Goal: Book appointment/travel/reservation

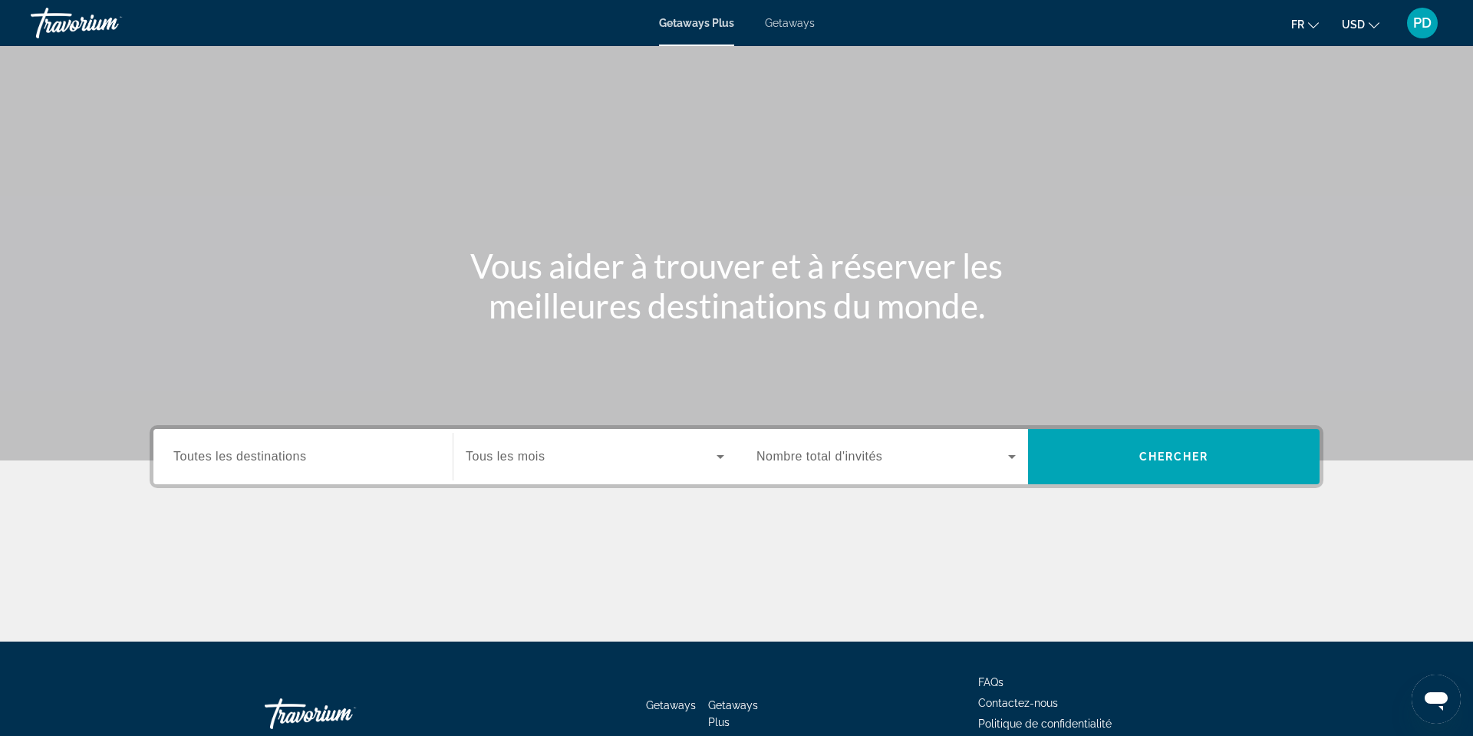
click at [236, 463] on span "Toutes les destinations" at bounding box center [239, 456] width 133 height 13
click at [236, 466] on input "Destination Toutes les destinations" at bounding box center [302, 457] width 259 height 18
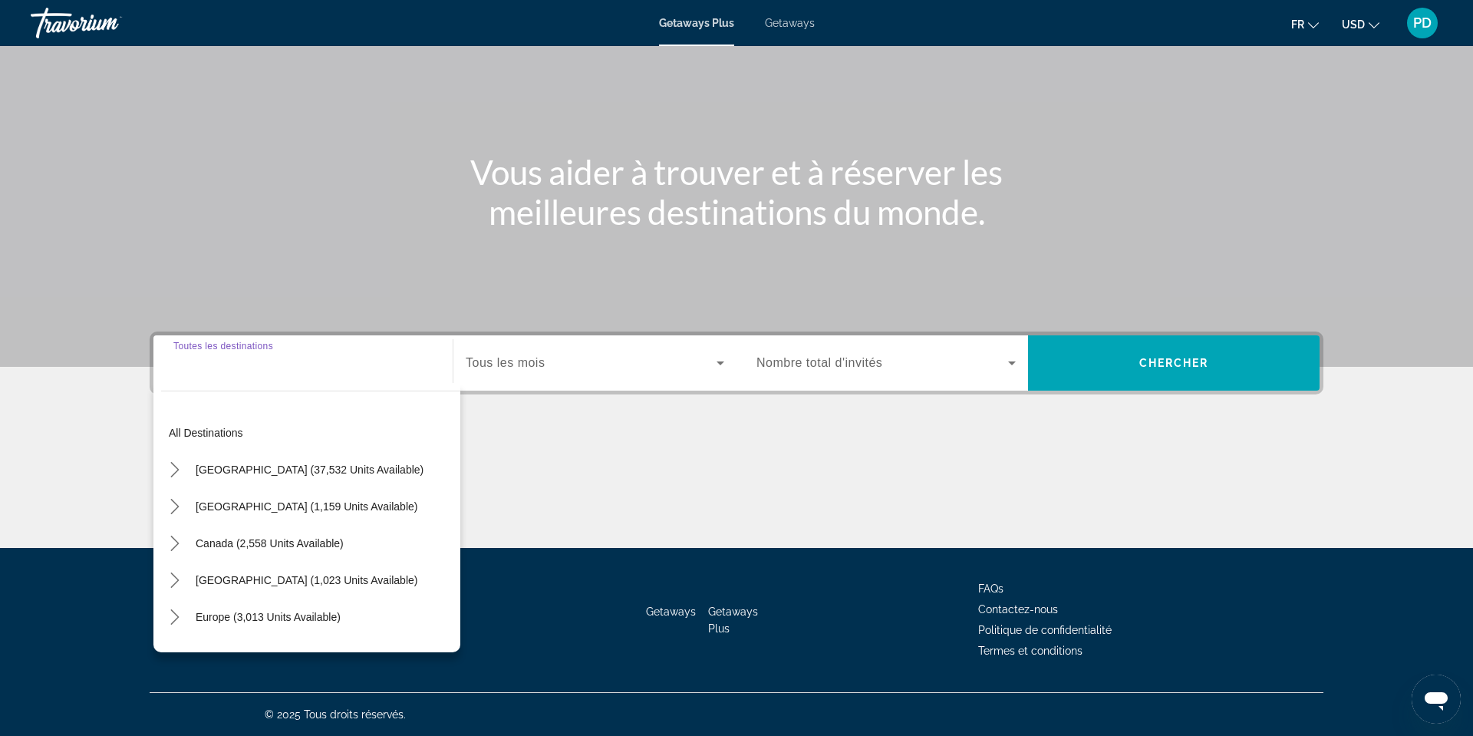
scroll to position [403, 0]
click at [196, 537] on span "Canada (2,558 units available)" at bounding box center [270, 543] width 148 height 12
type input "**********"
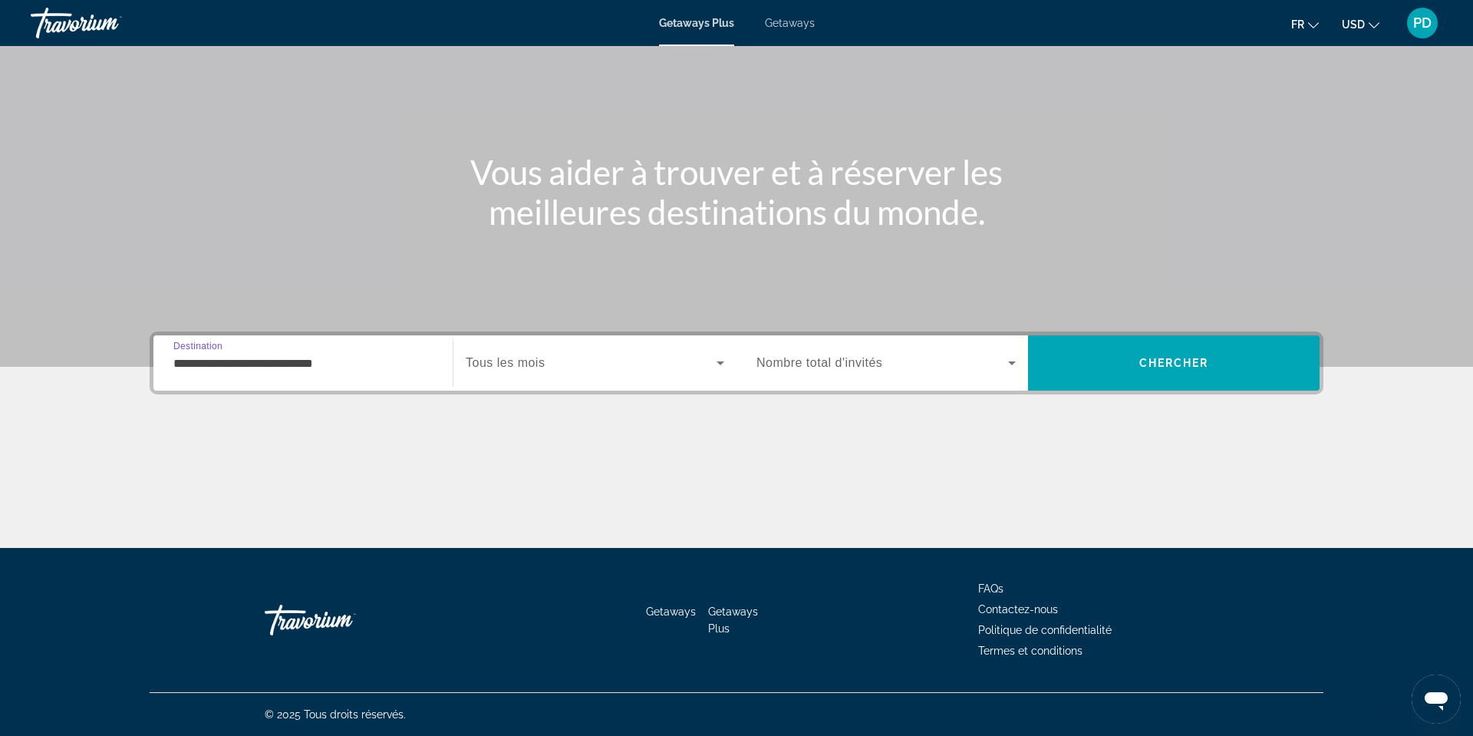
click at [473, 356] on span "Tous les mois" at bounding box center [505, 362] width 79 height 13
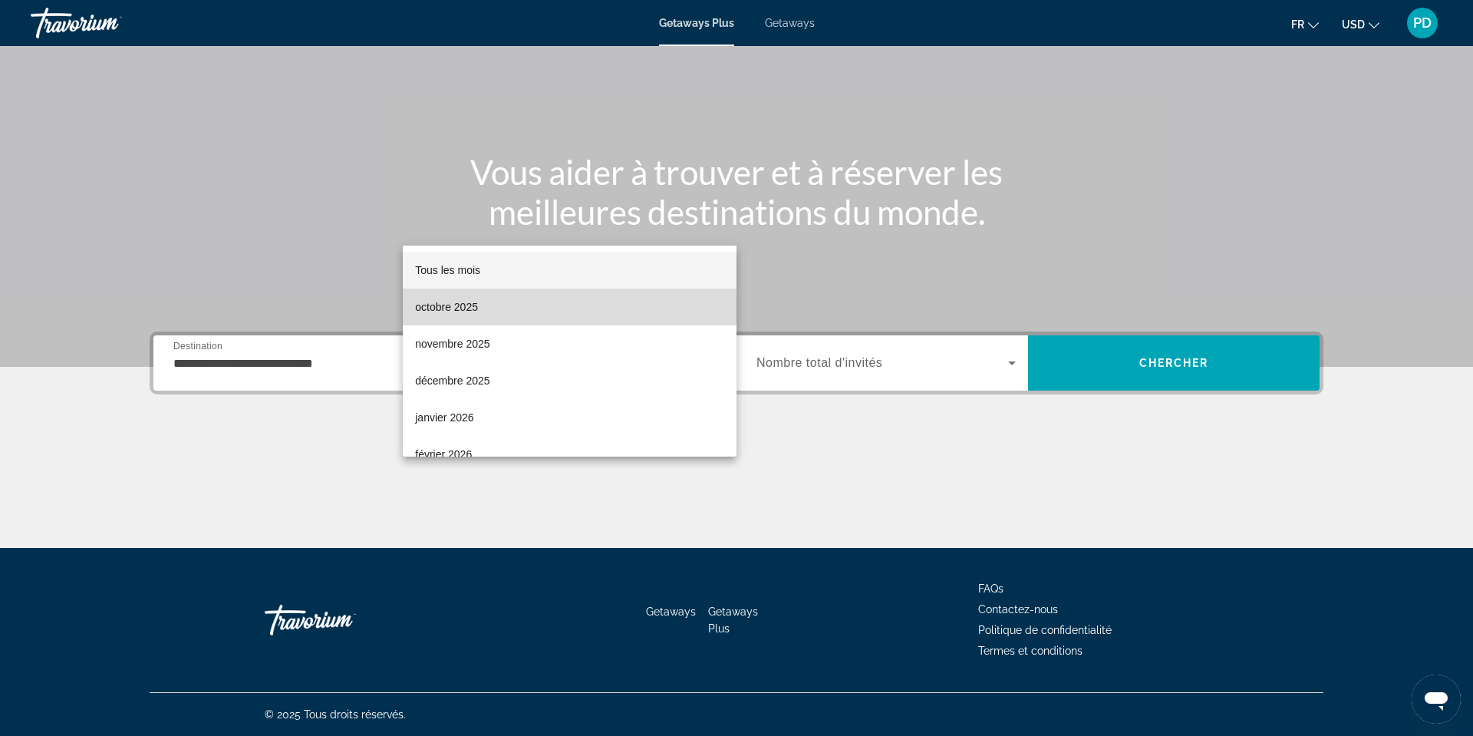
click at [462, 308] on span "octobre 2025" at bounding box center [446, 307] width 63 height 18
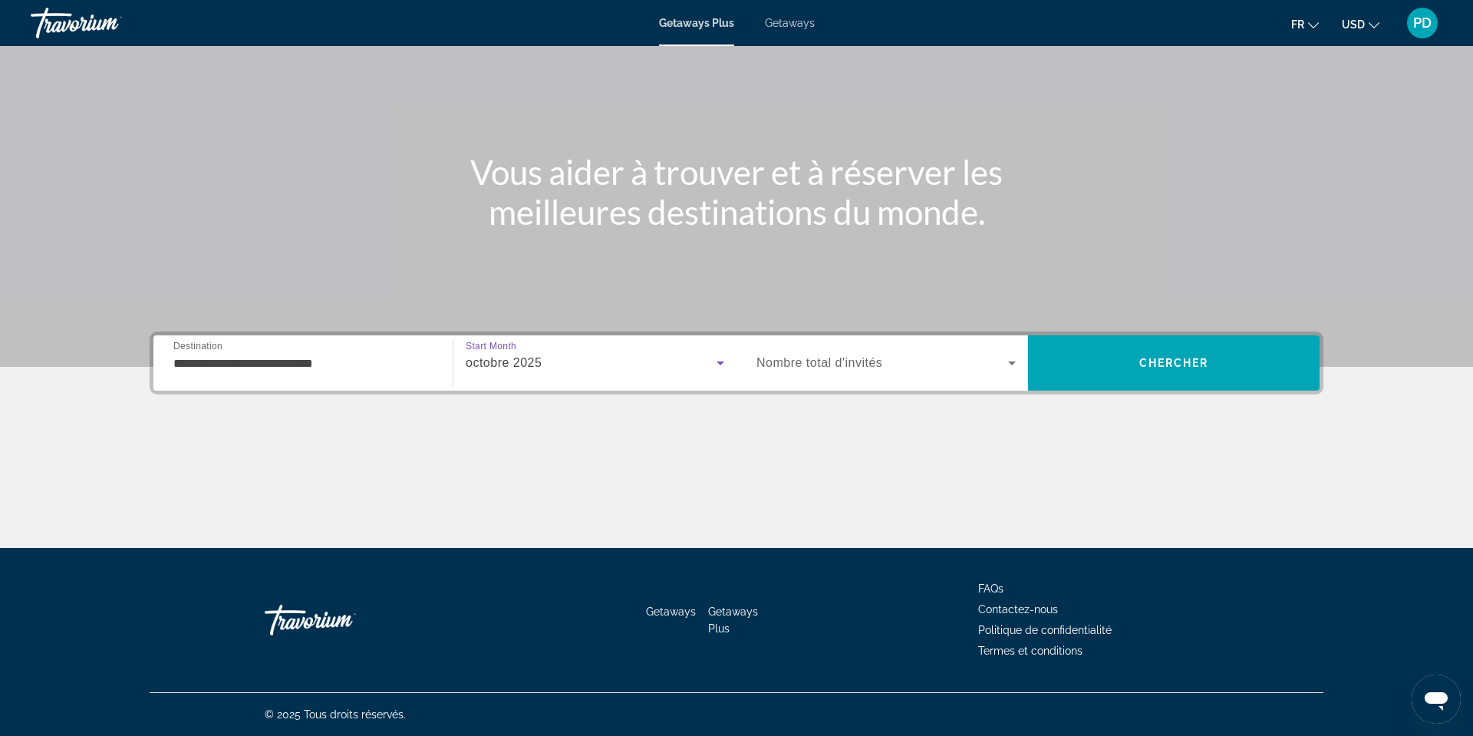
click at [836, 356] on span "Nombre total d'invités" at bounding box center [819, 362] width 126 height 13
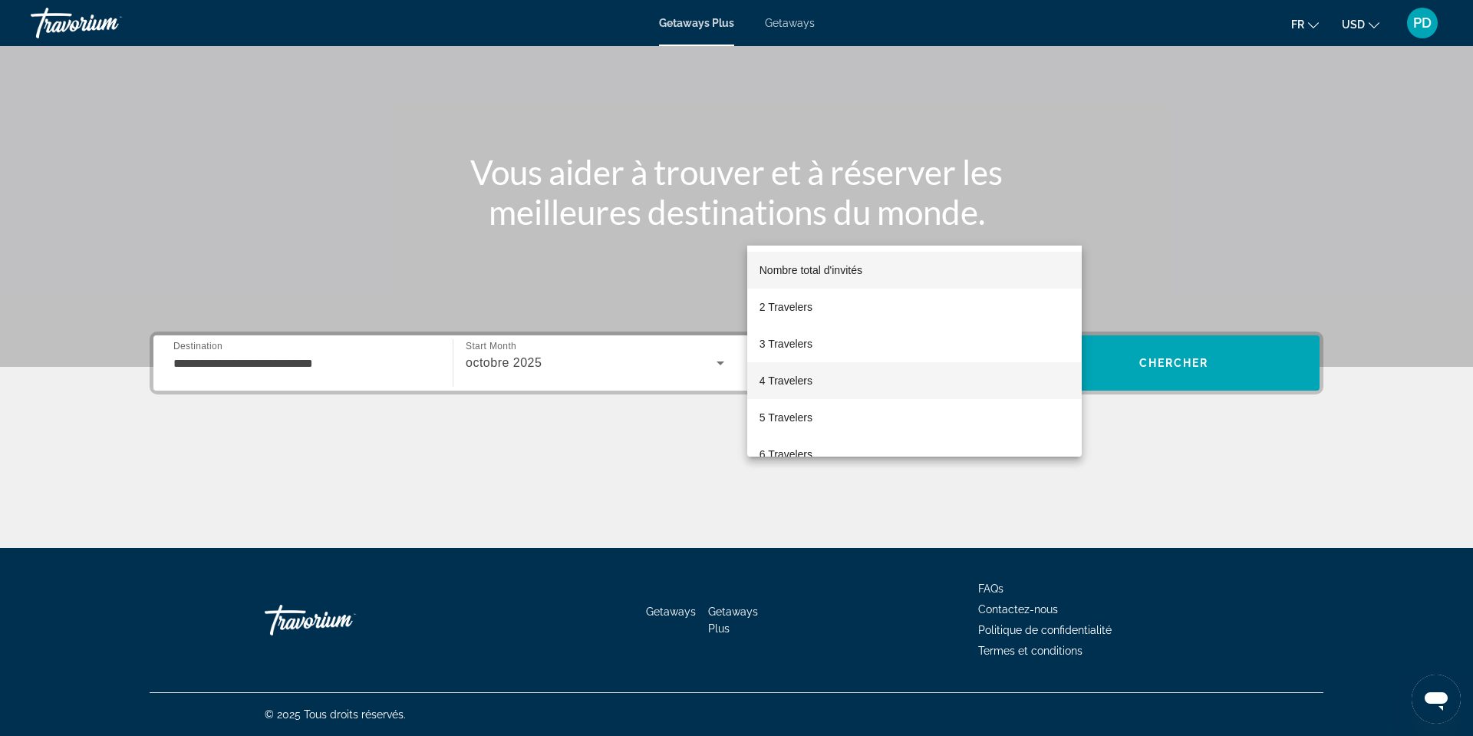
click at [812, 386] on span "4 Travelers" at bounding box center [785, 380] width 53 height 18
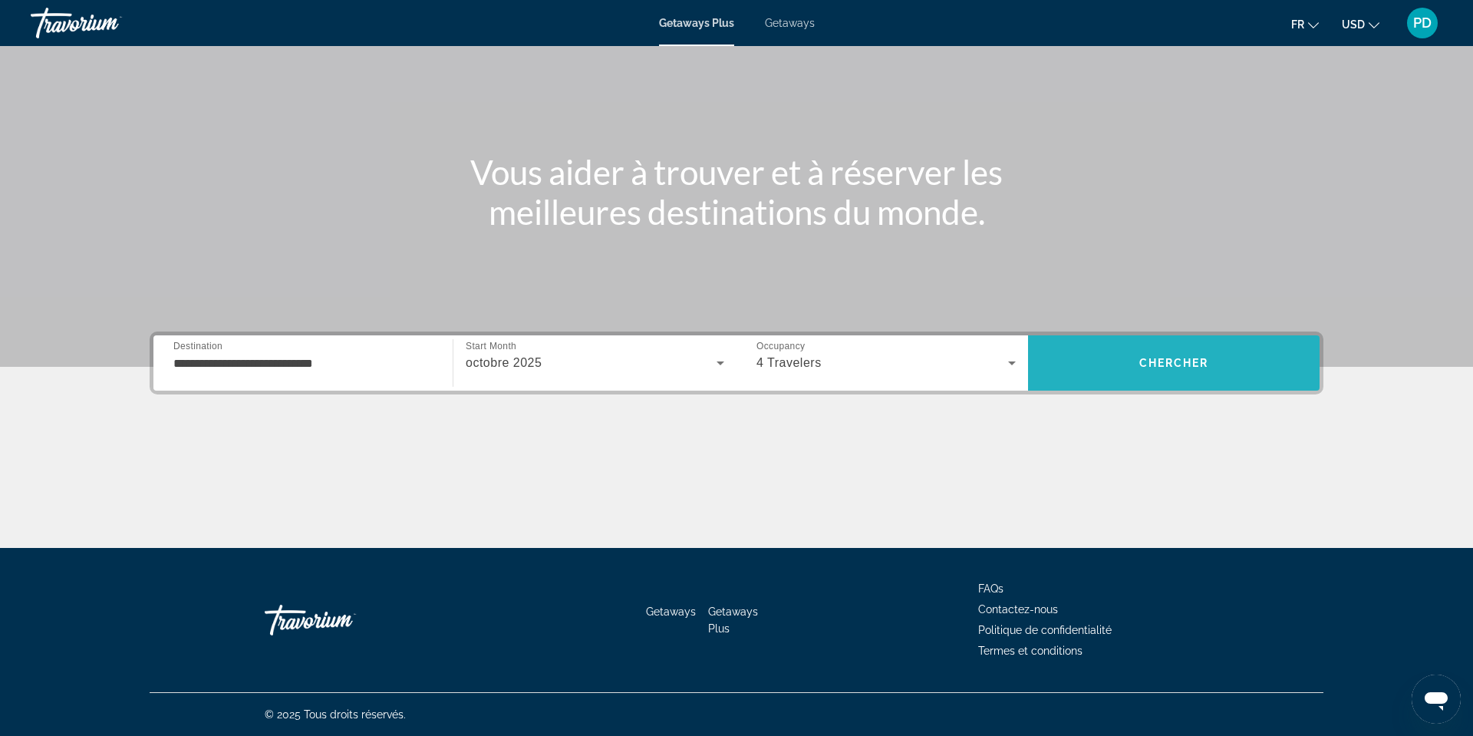
click at [1209, 357] on span "Chercher" at bounding box center [1174, 363] width 70 height 12
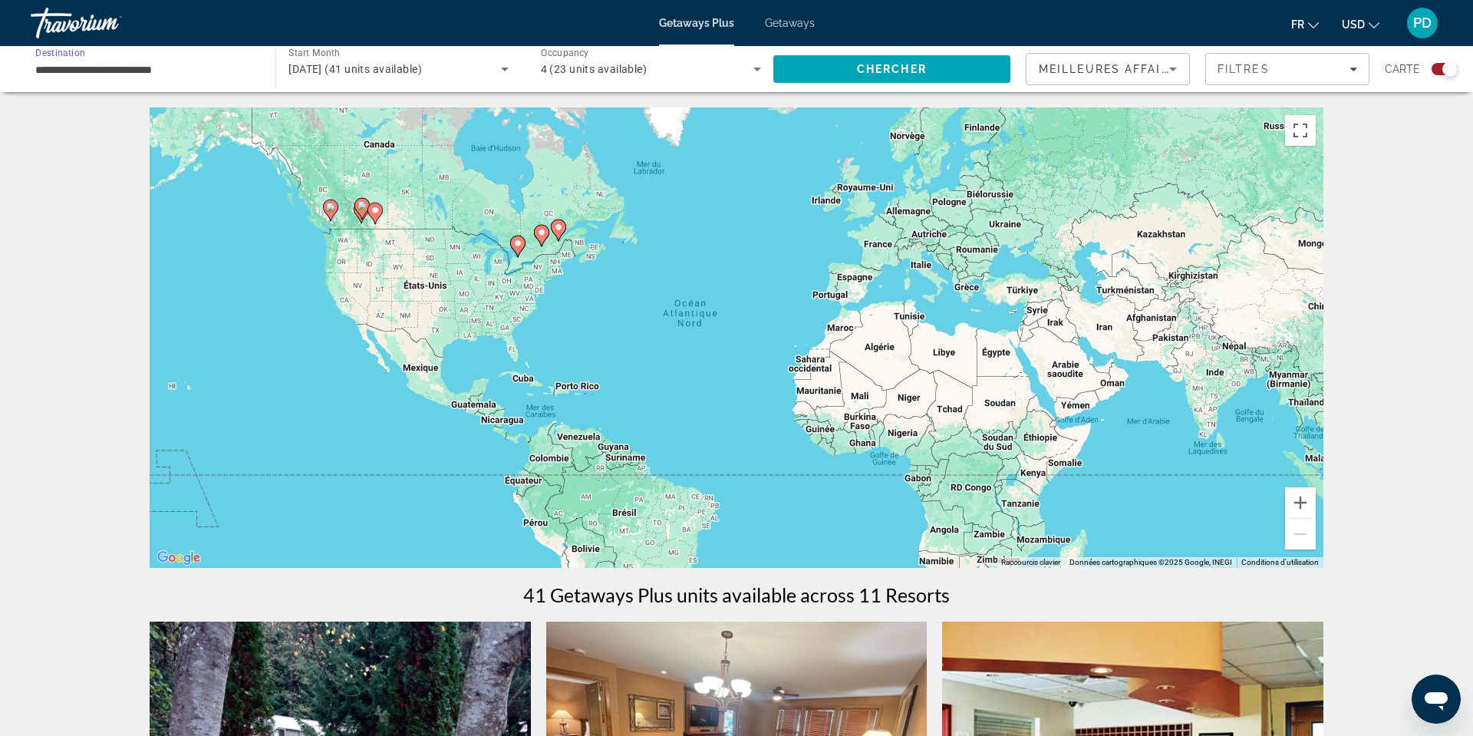
click at [226, 79] on input "**********" at bounding box center [145, 70] width 220 height 18
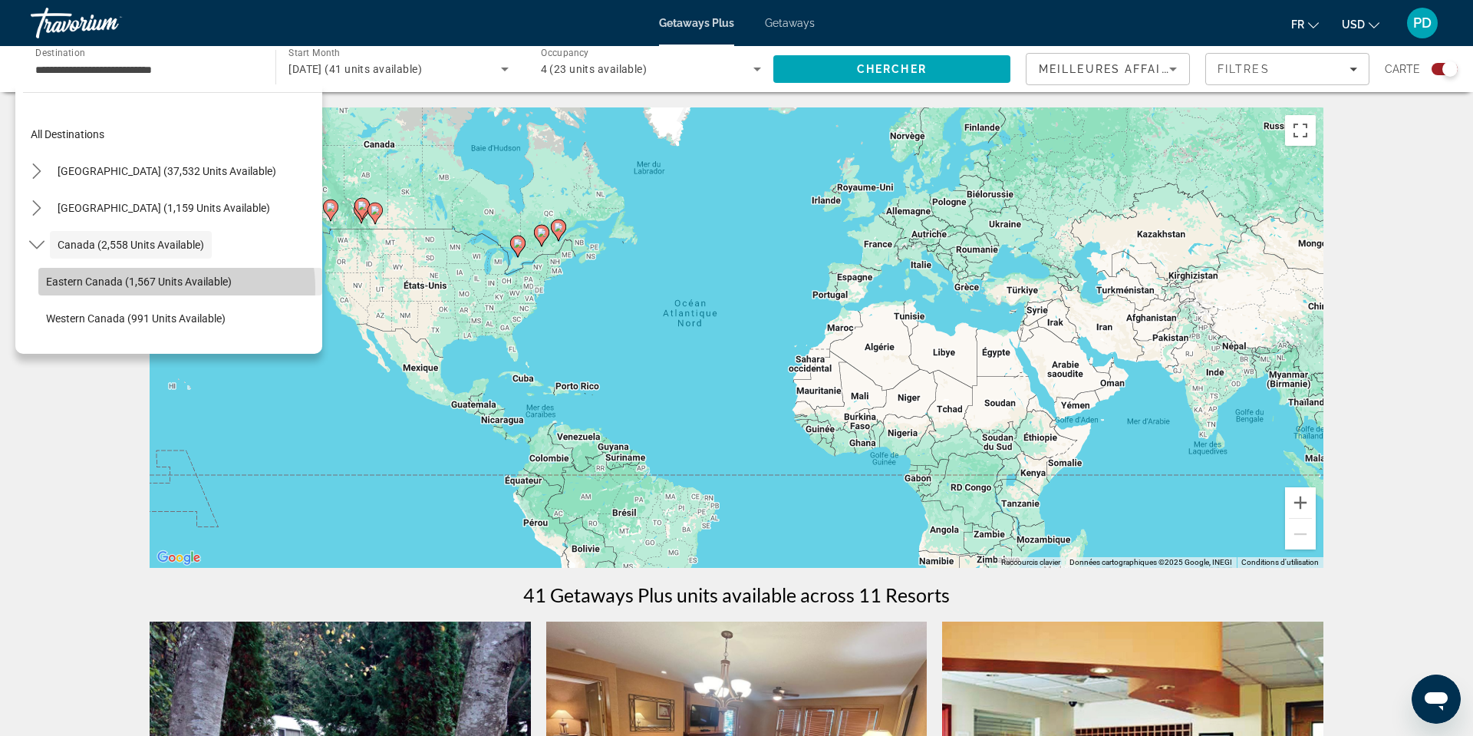
click at [173, 288] on span "Eastern Canada (1,567 units available)" at bounding box center [139, 281] width 186 height 12
type input "**********"
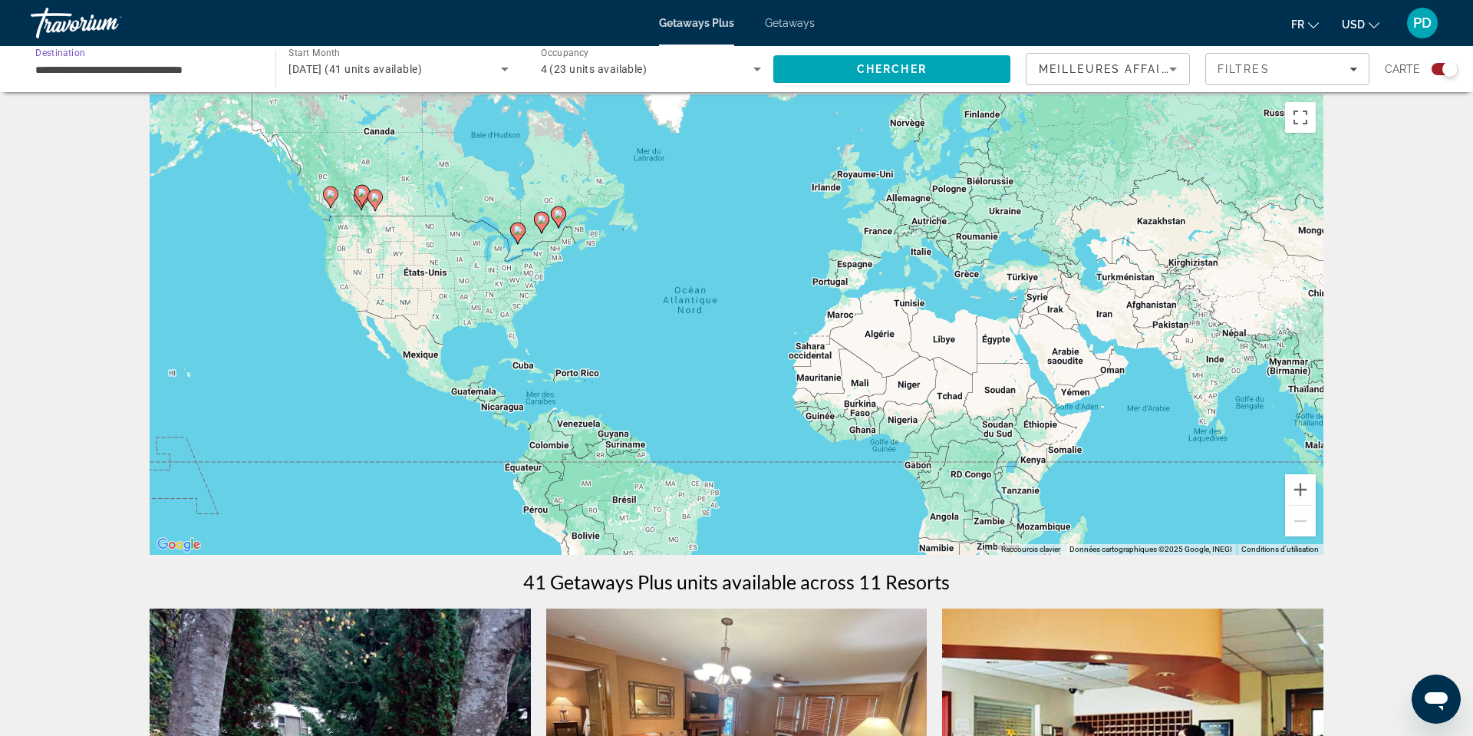
scroll to position [15, 0]
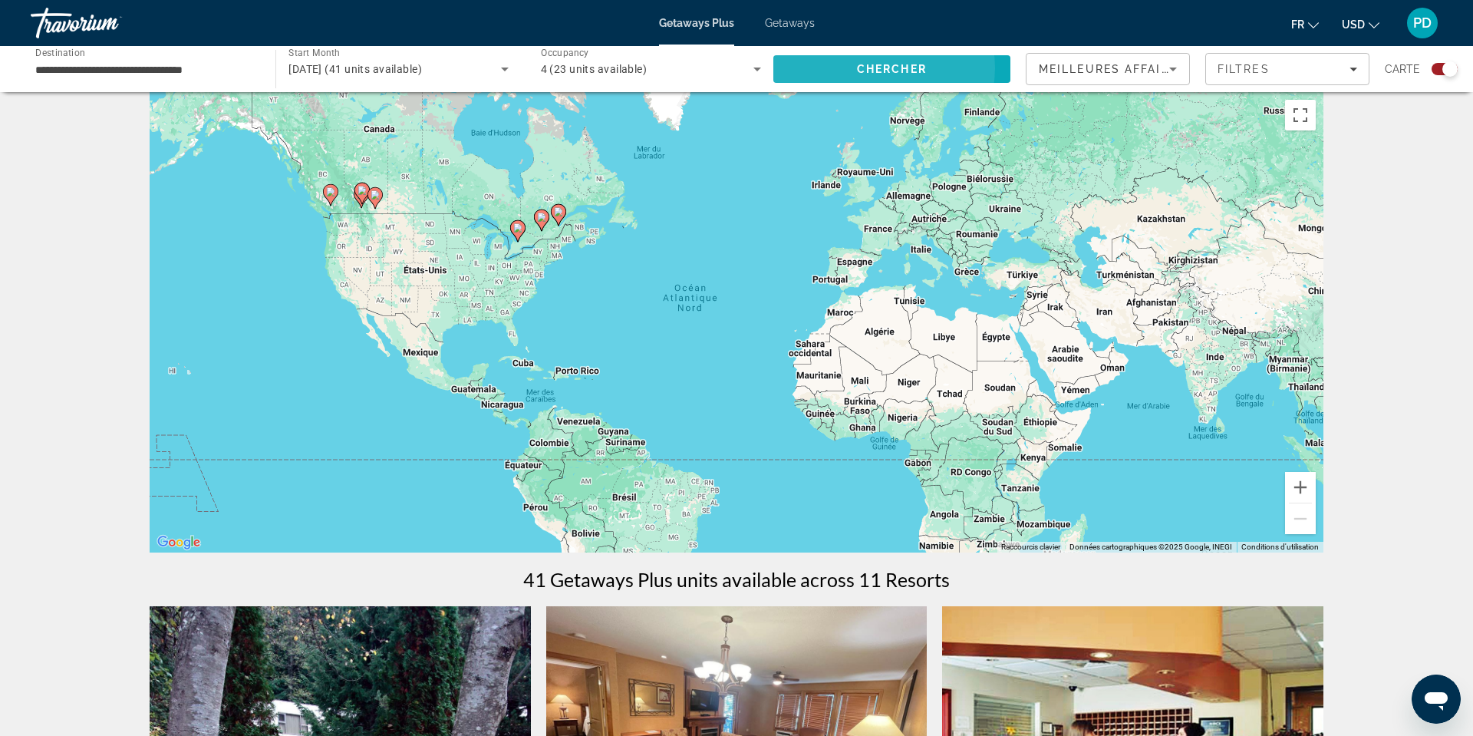
click at [857, 75] on span "Chercher" at bounding box center [892, 69] width 70 height 12
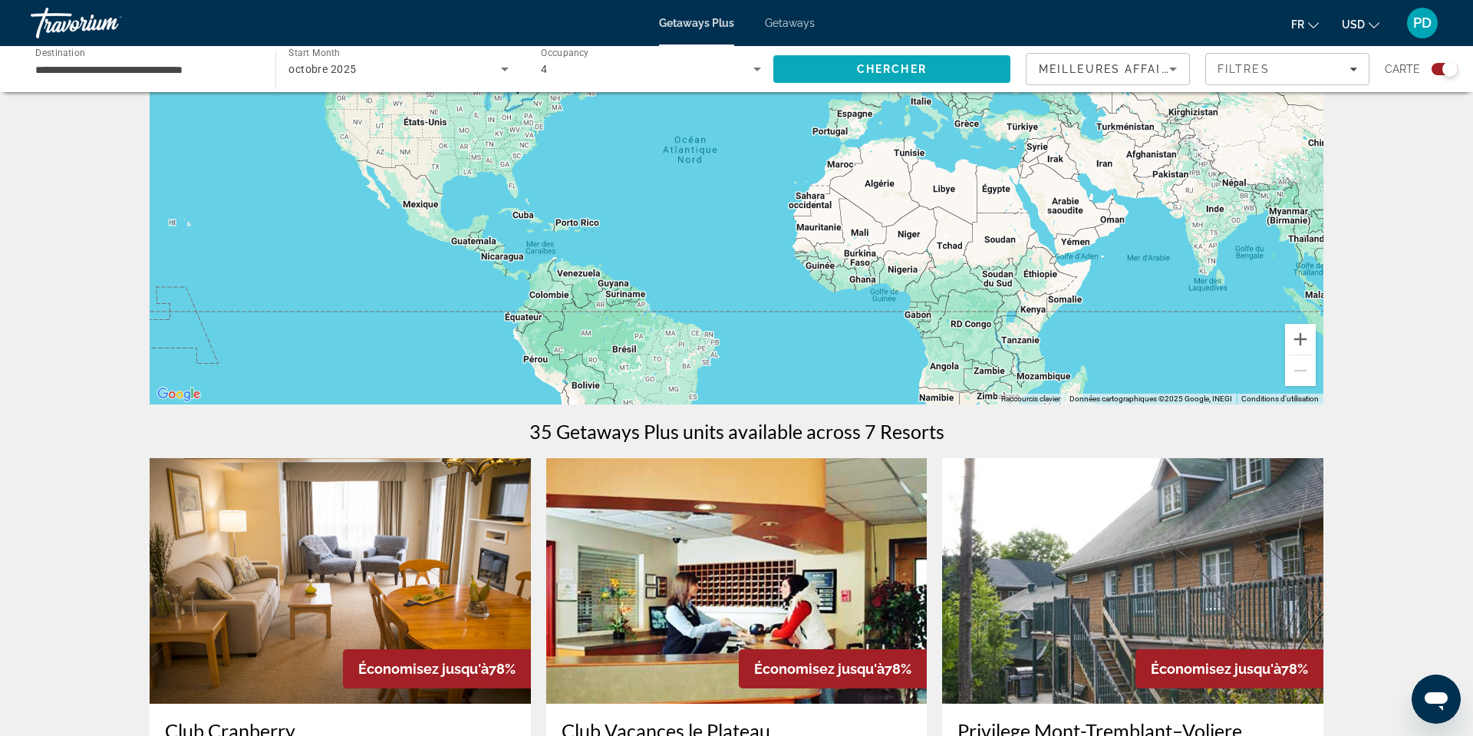
scroll to position [21, 0]
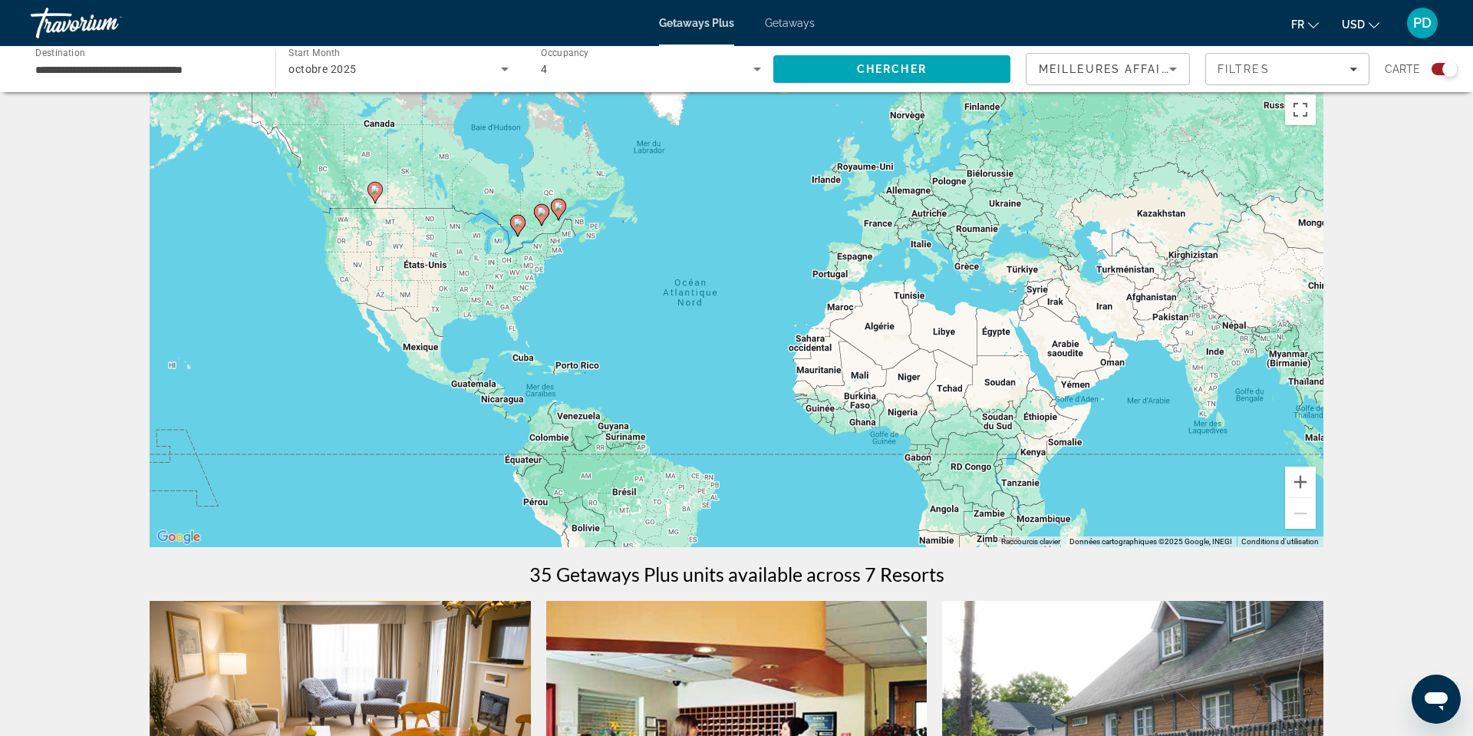
click at [529, 270] on div "Pour activer le glissement avec le clavier, appuyez sur Alt+Entrée. Une fois ce…" at bounding box center [737, 317] width 1174 height 460
click at [519, 227] on image "Main content" at bounding box center [517, 222] width 9 height 9
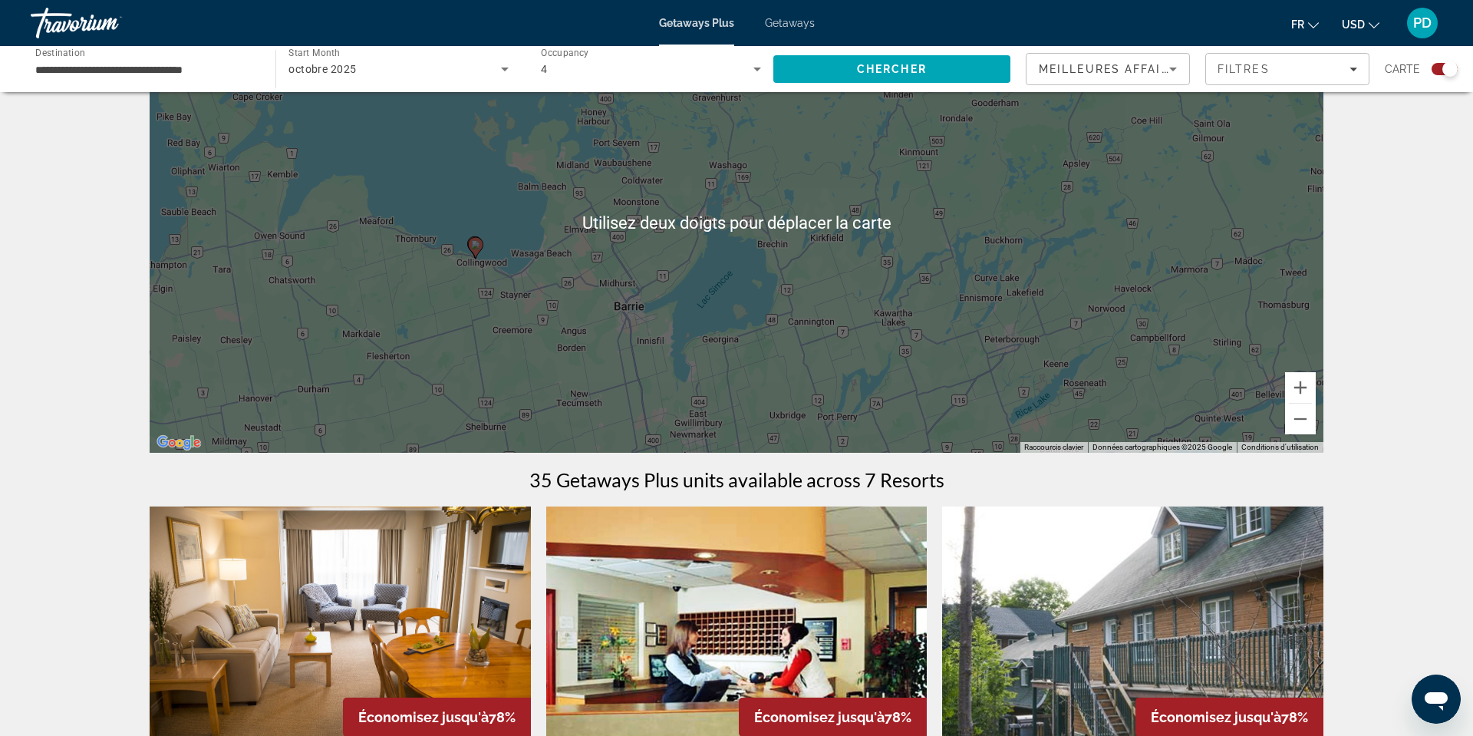
scroll to position [127, 0]
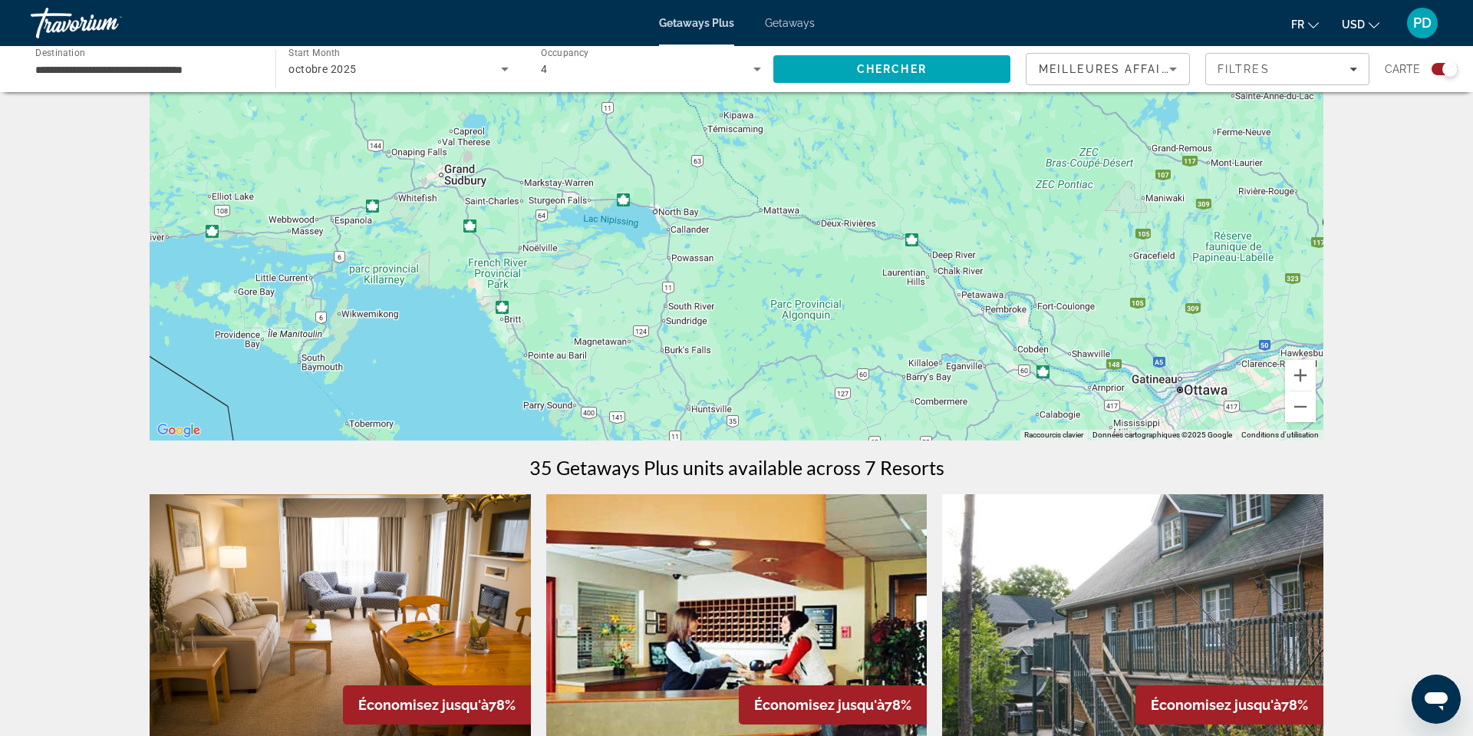
click at [1323, 272] on div "Pour activer le glissement avec le clavier, appuyez sur Alt+Entrée. Une fois ce…" at bounding box center [737, 210] width 1174 height 460
click at [1323, 235] on gmp-advanced-marker "Main content" at bounding box center [1330, 223] width 15 height 23
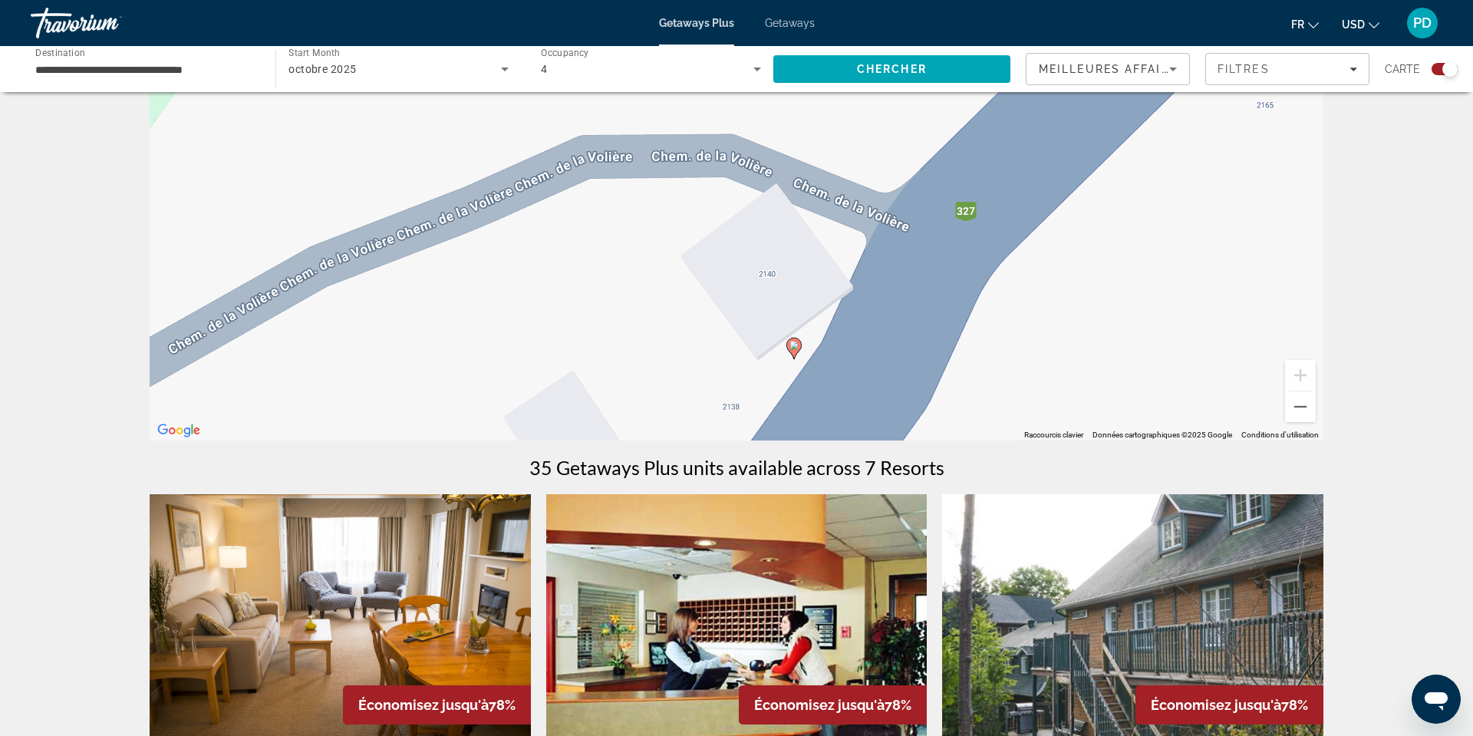
click at [791, 350] on image "Main content" at bounding box center [793, 345] width 9 height 9
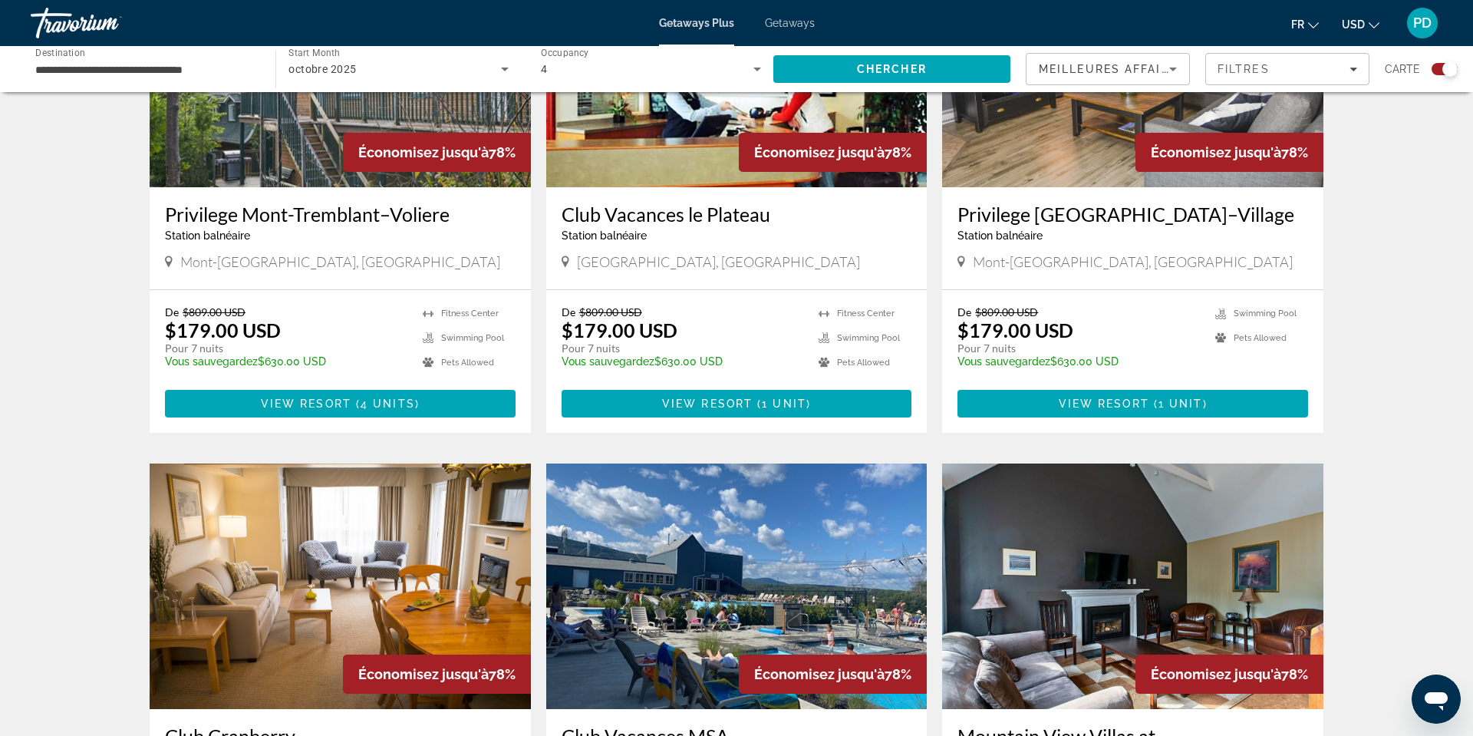
scroll to position [686, 0]
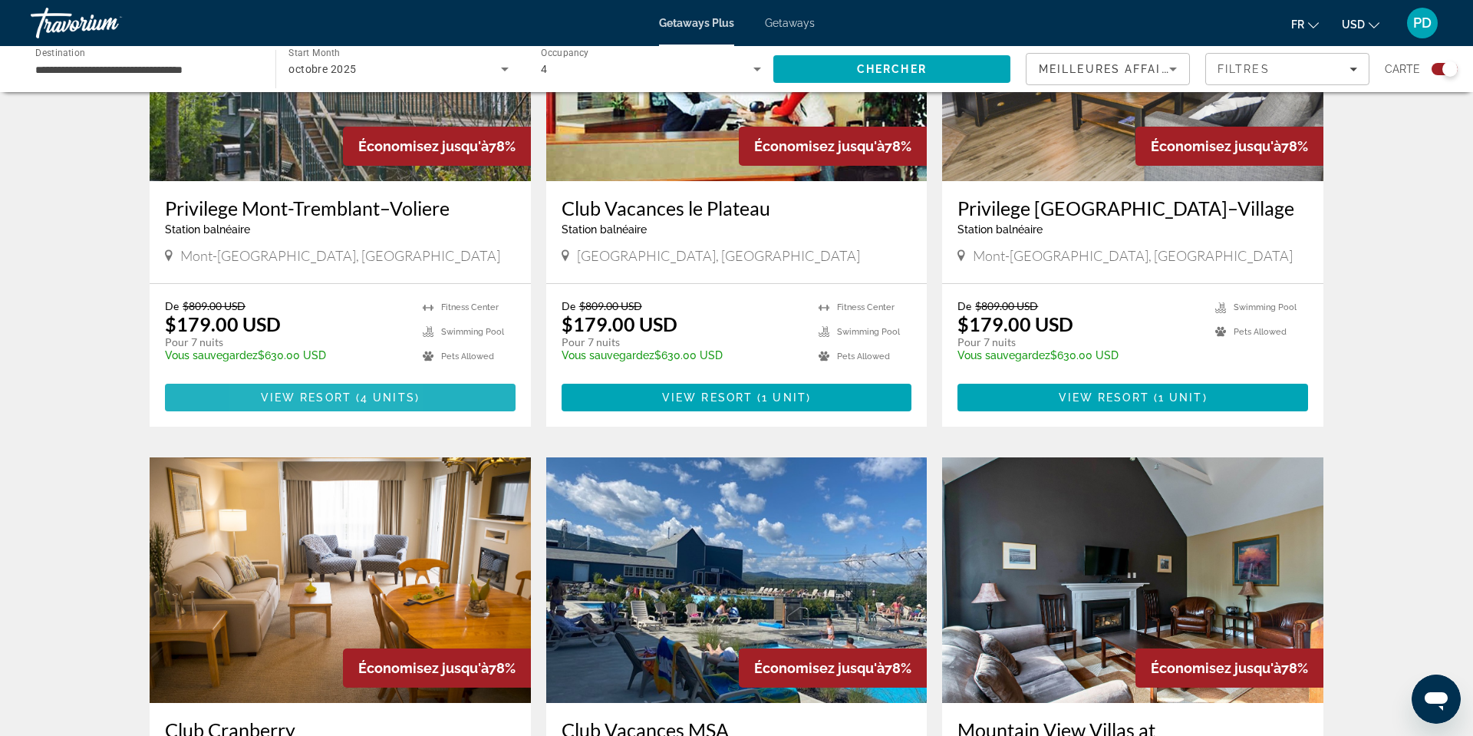
click at [261, 404] on span "View Resort" at bounding box center [306, 397] width 91 height 12
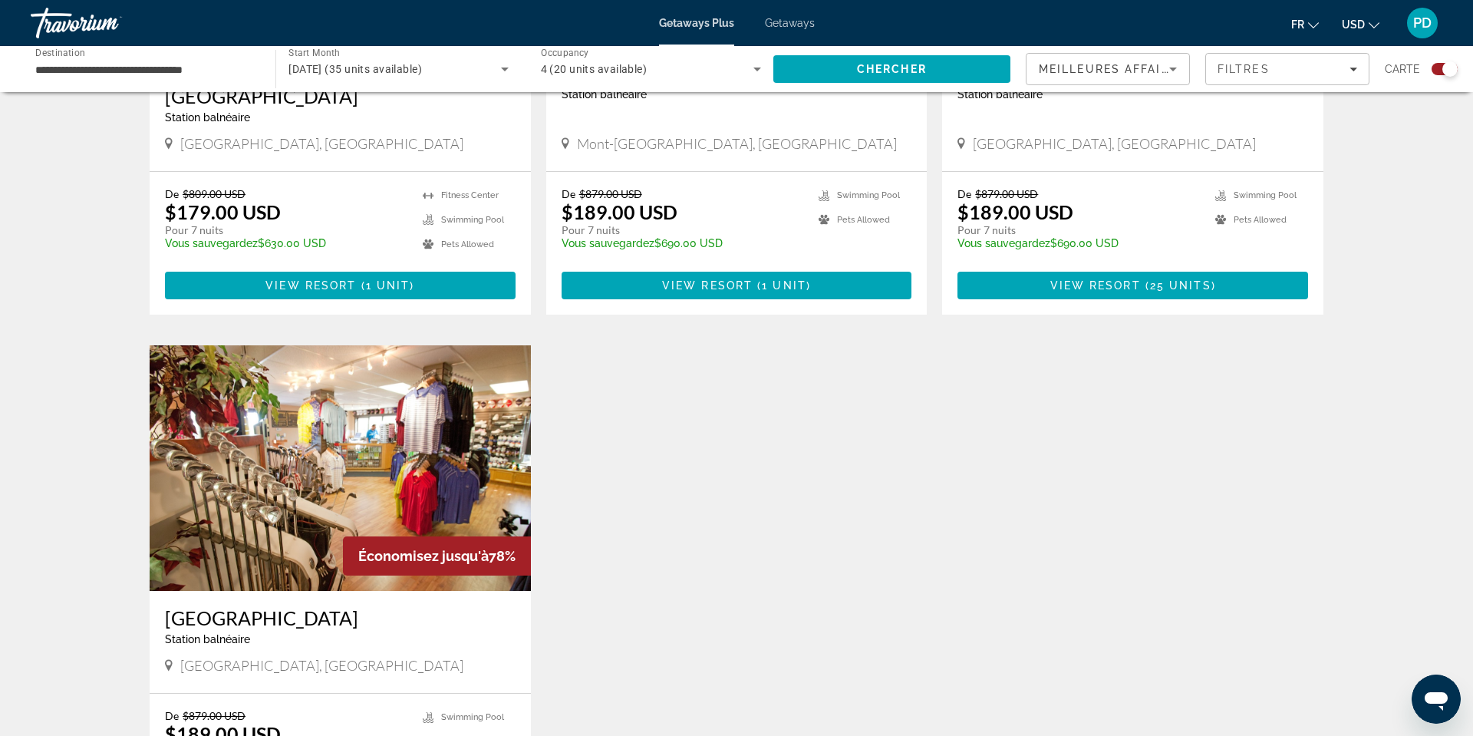
scroll to position [1359, 0]
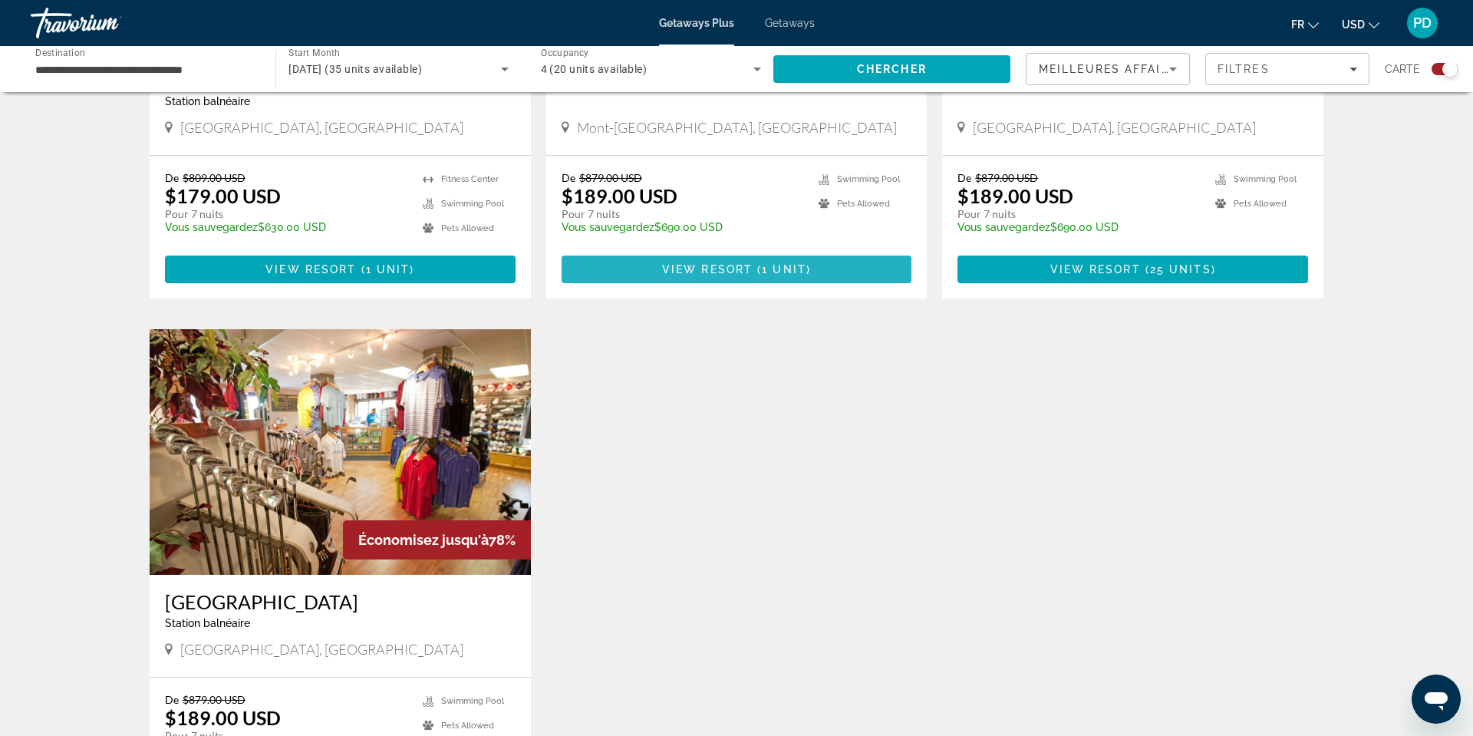
click at [753, 275] on span "View Resort" at bounding box center [707, 269] width 91 height 12
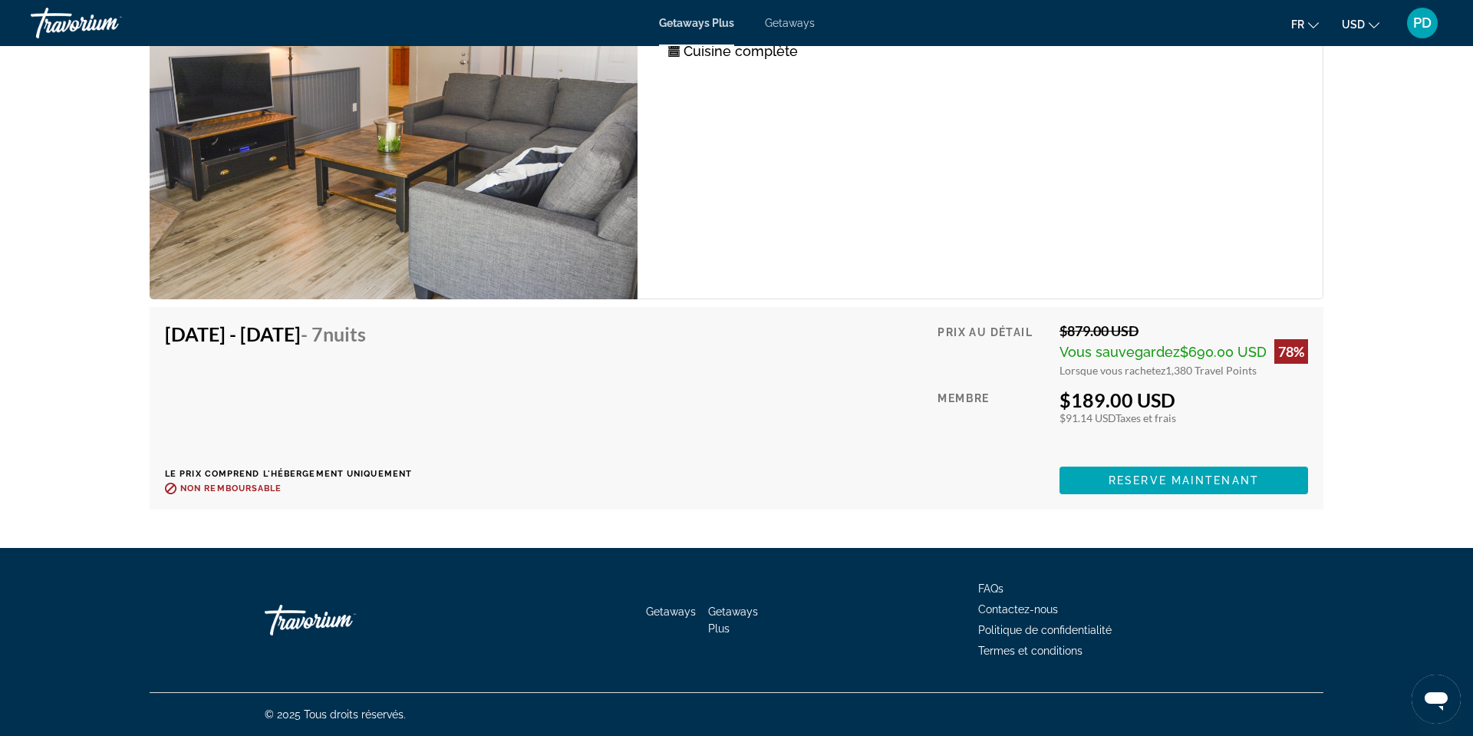
scroll to position [3115, 0]
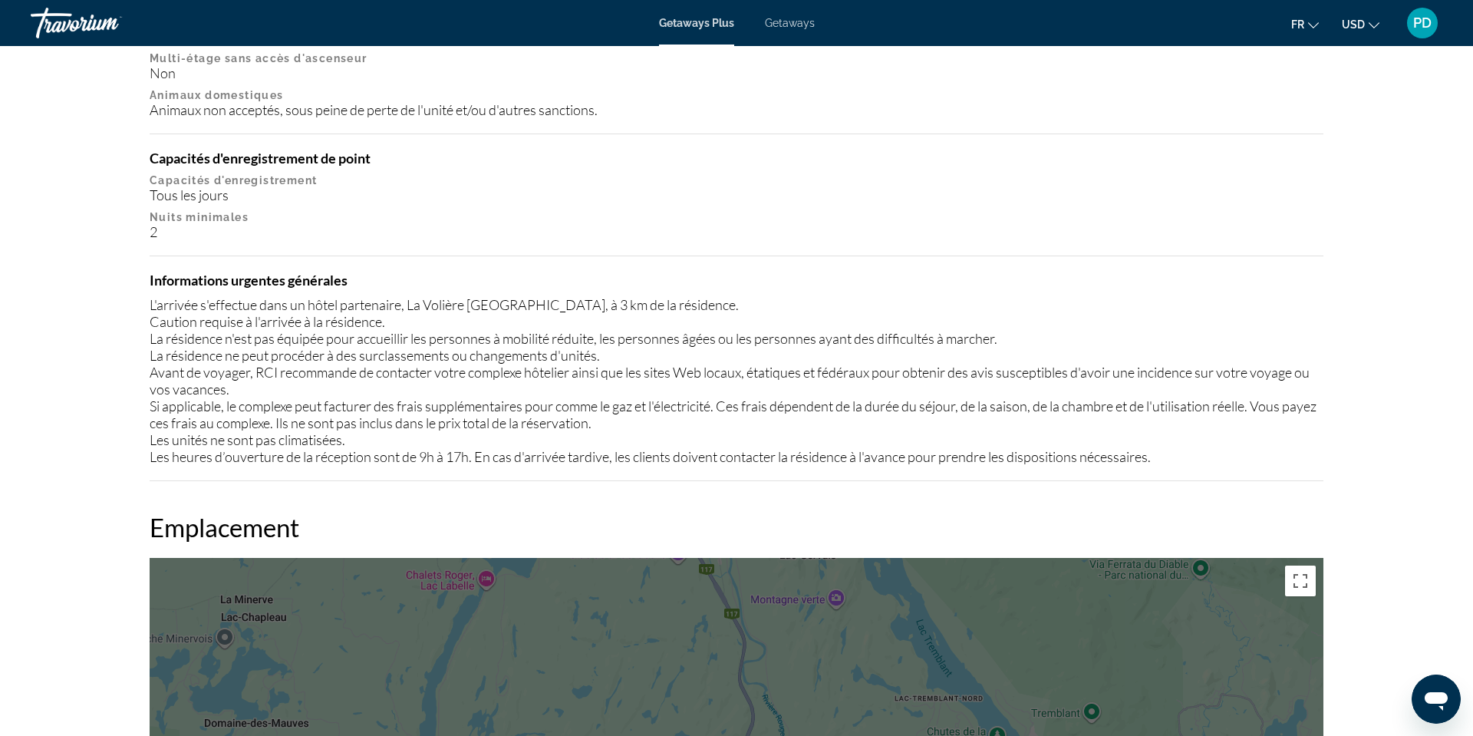
scroll to position [1745, 0]
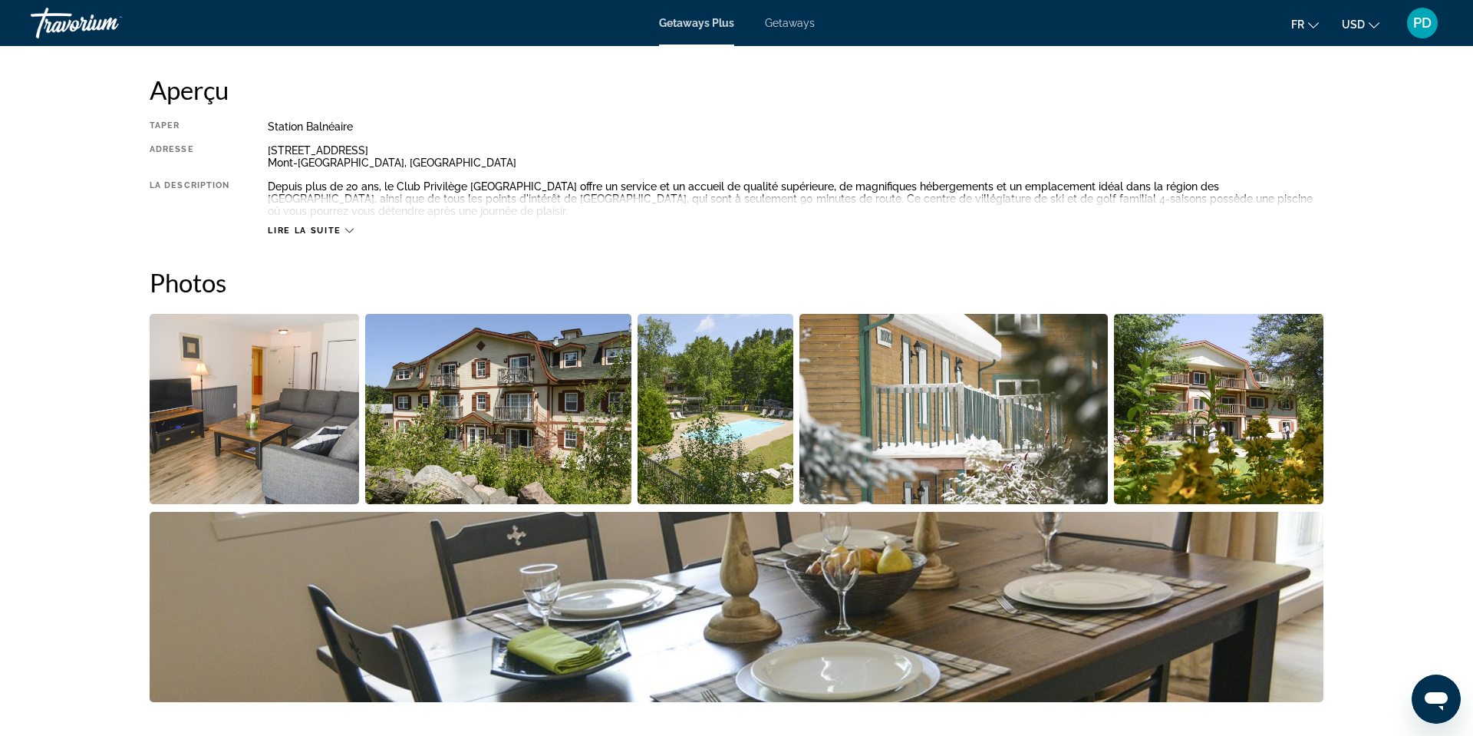
scroll to position [0, 0]
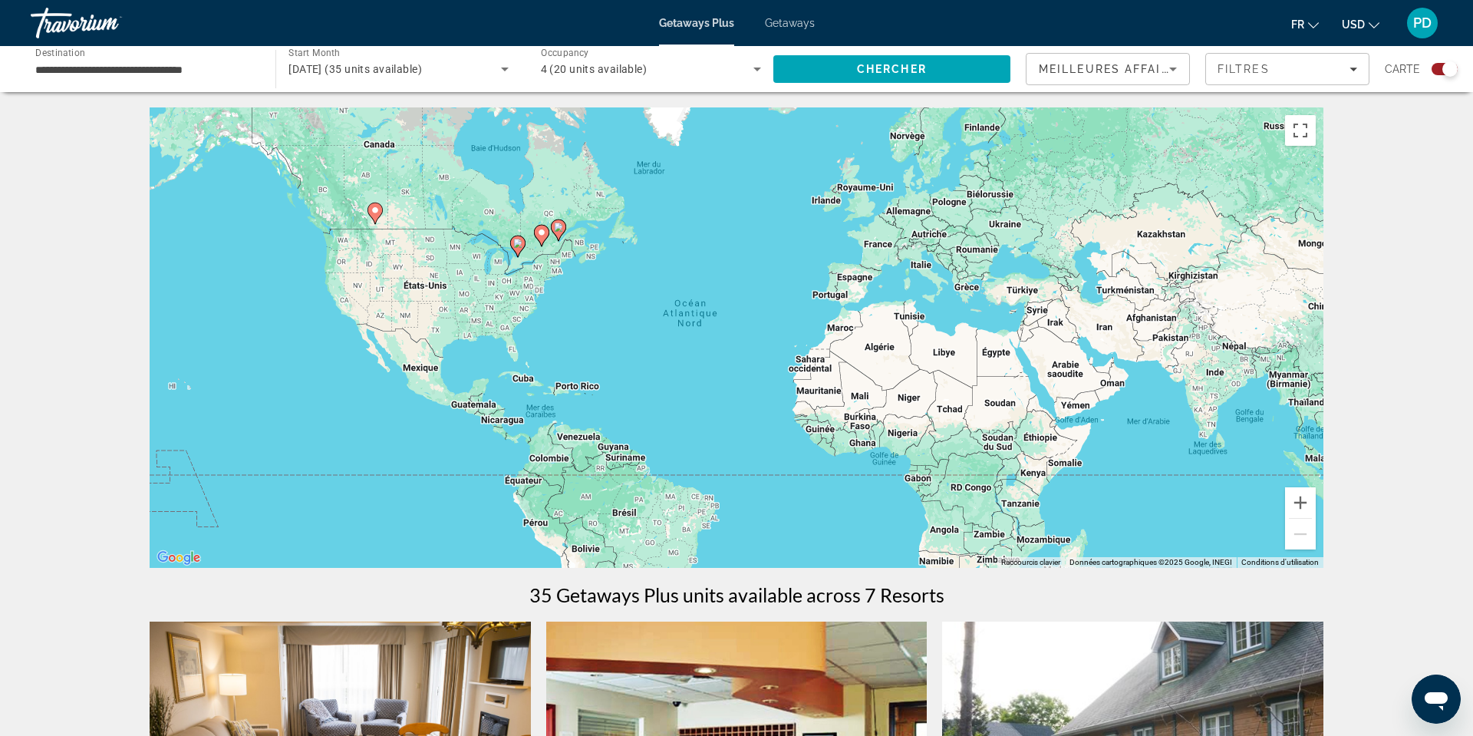
click at [309, 75] on span "[DATE] (35 units available)" at bounding box center [354, 69] width 133 height 12
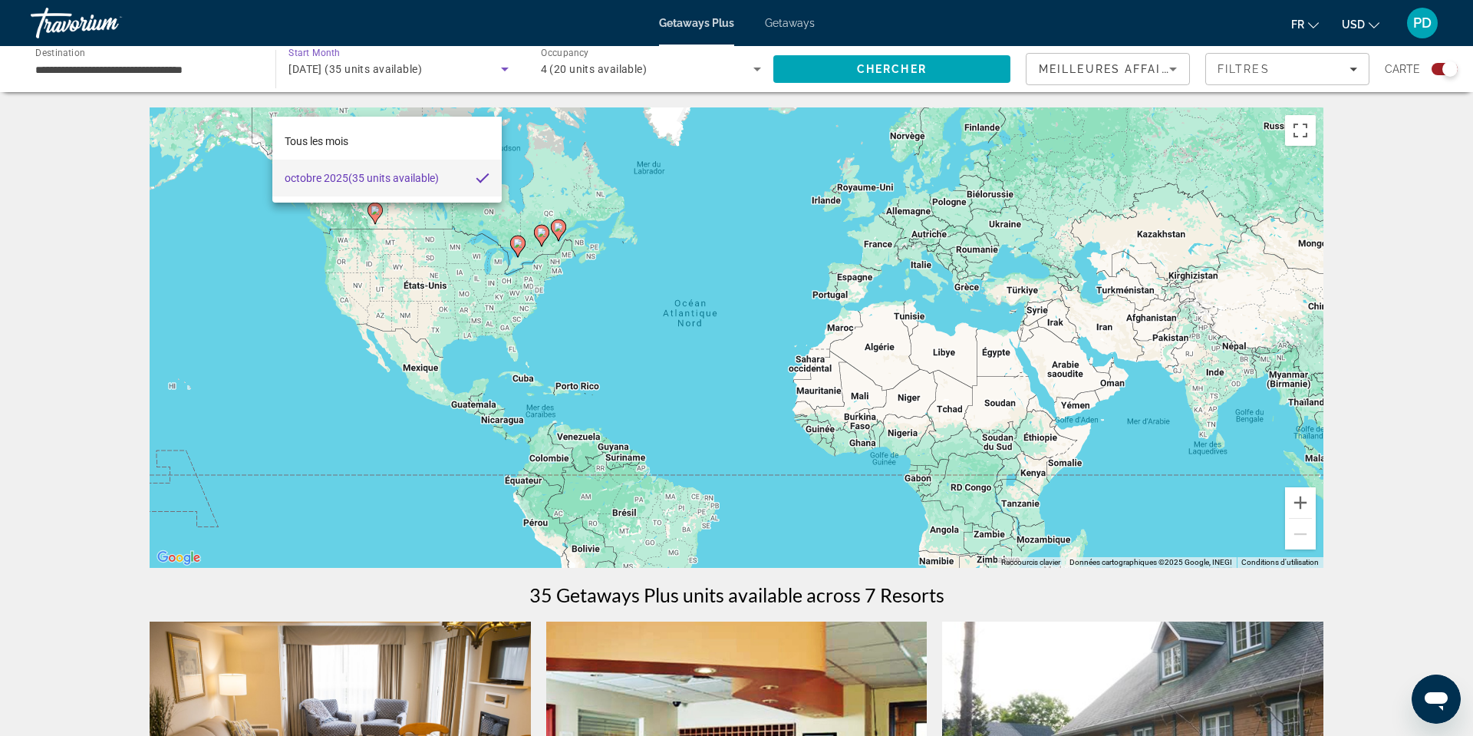
click at [360, 173] on span "[DATE] (35 units available)" at bounding box center [362, 178] width 154 height 18
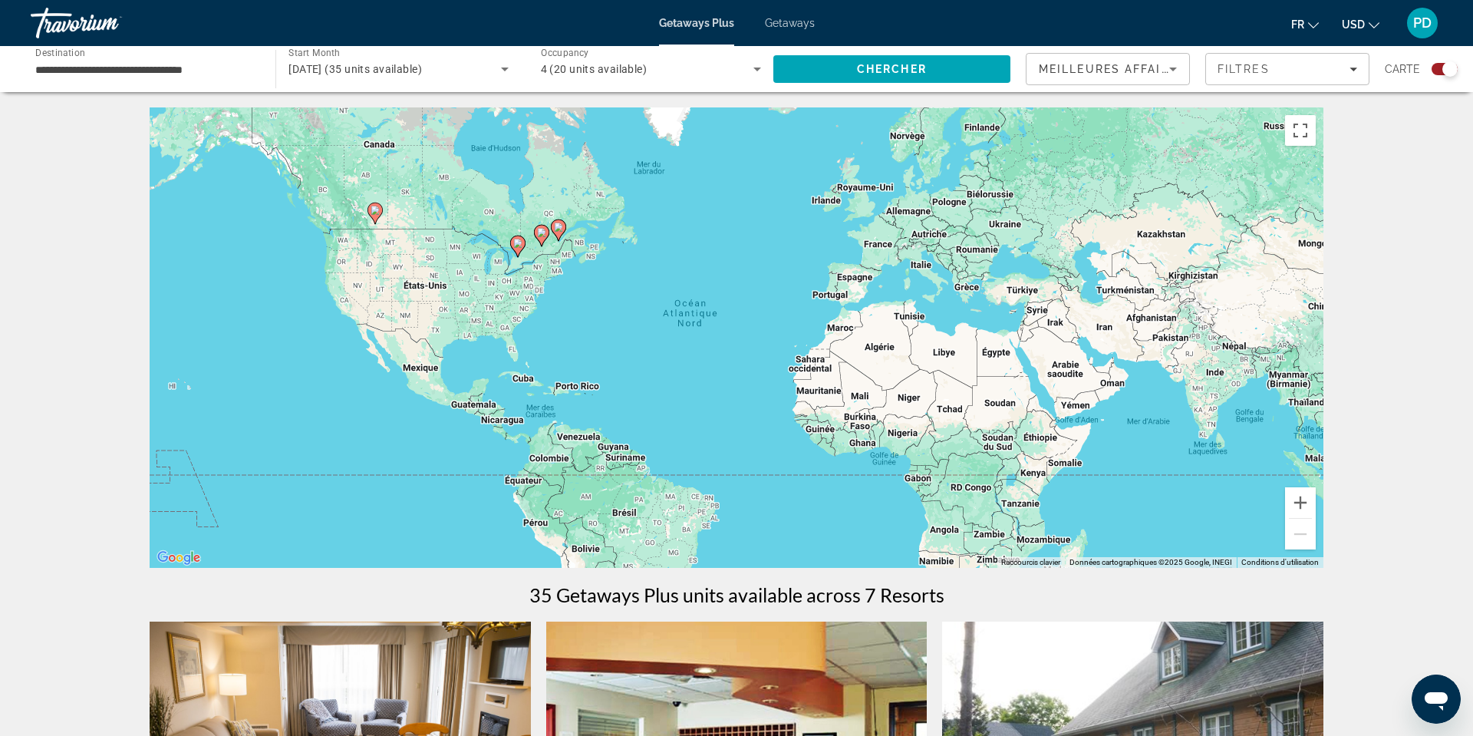
click at [374, 91] on div "[DATE] (35 units available)" at bounding box center [397, 69] width 219 height 43
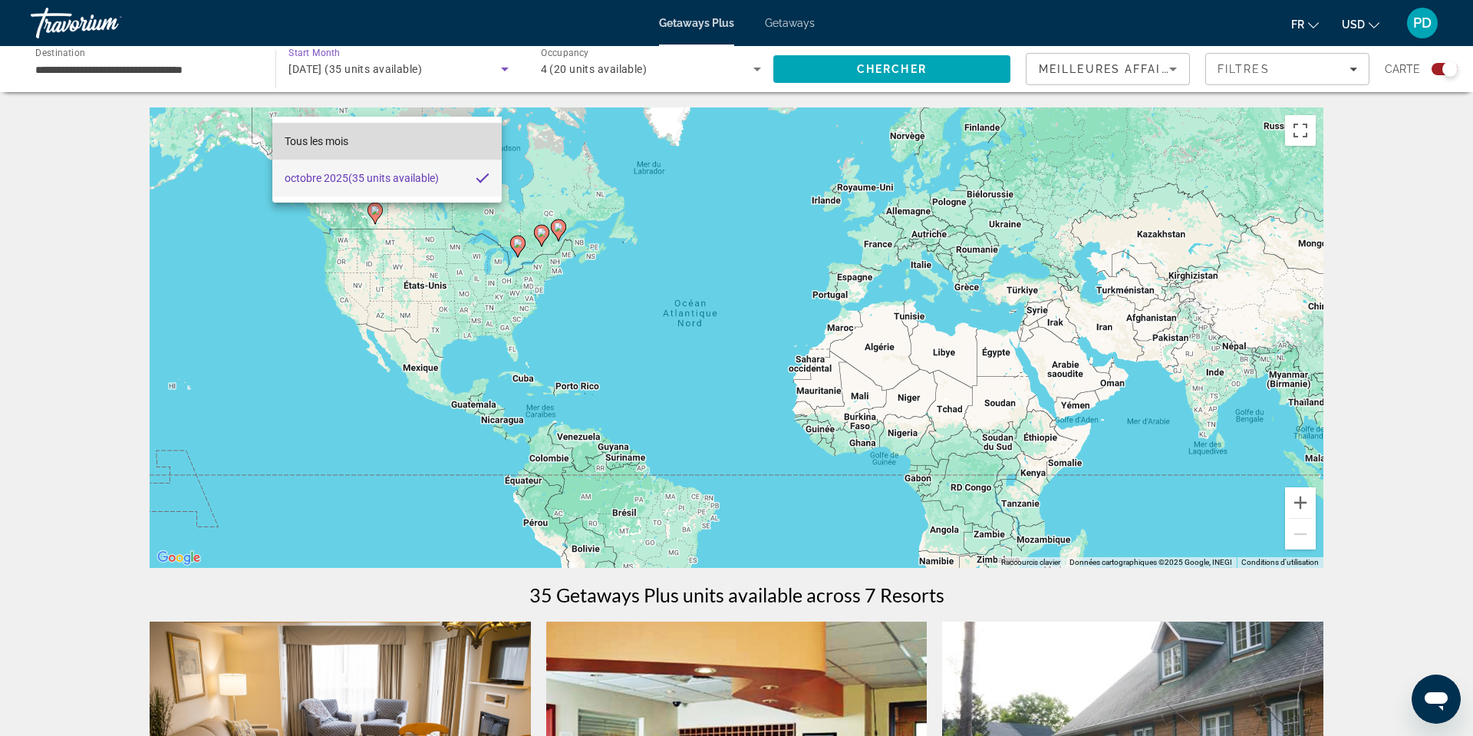
click at [374, 130] on mat-option "Tous les mois" at bounding box center [386, 141] width 229 height 37
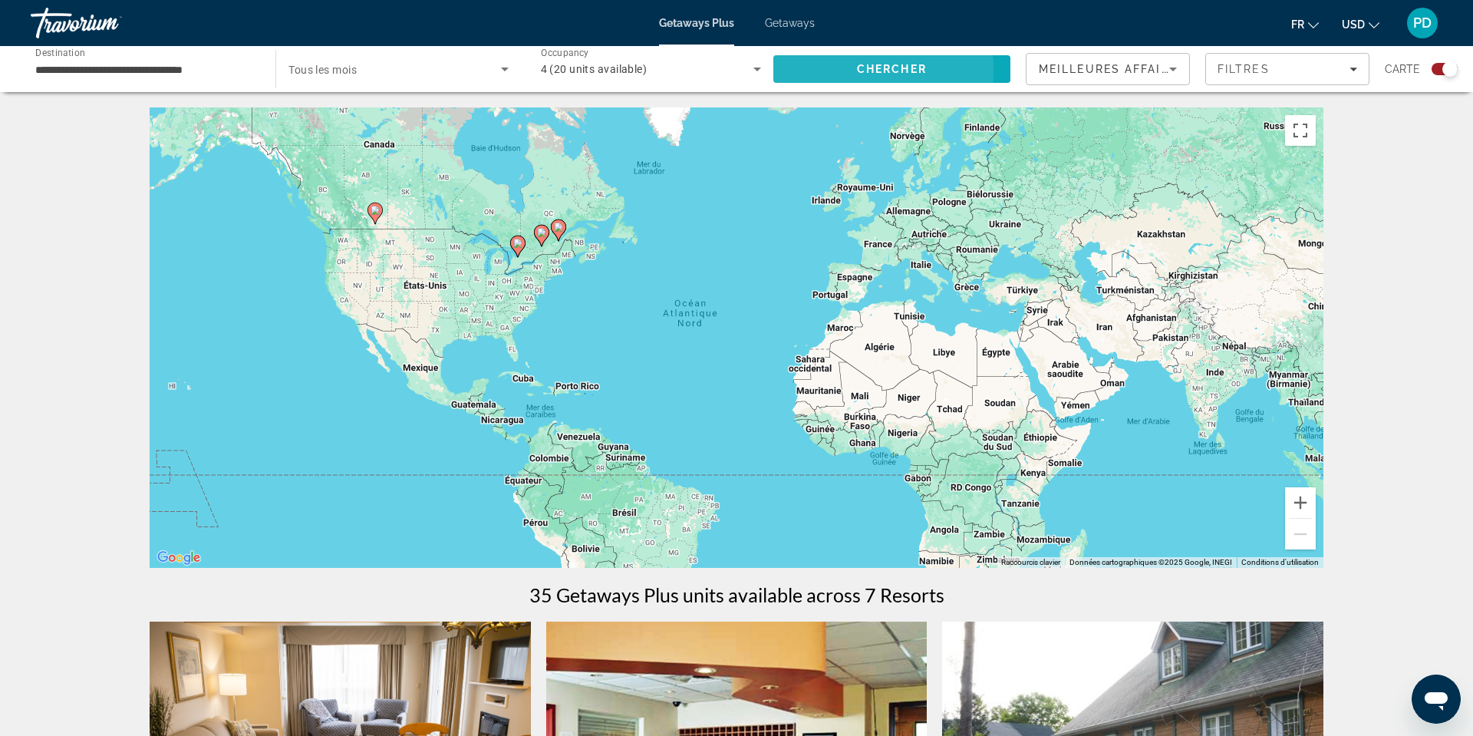
click at [773, 87] on span "Search" at bounding box center [891, 69] width 237 height 37
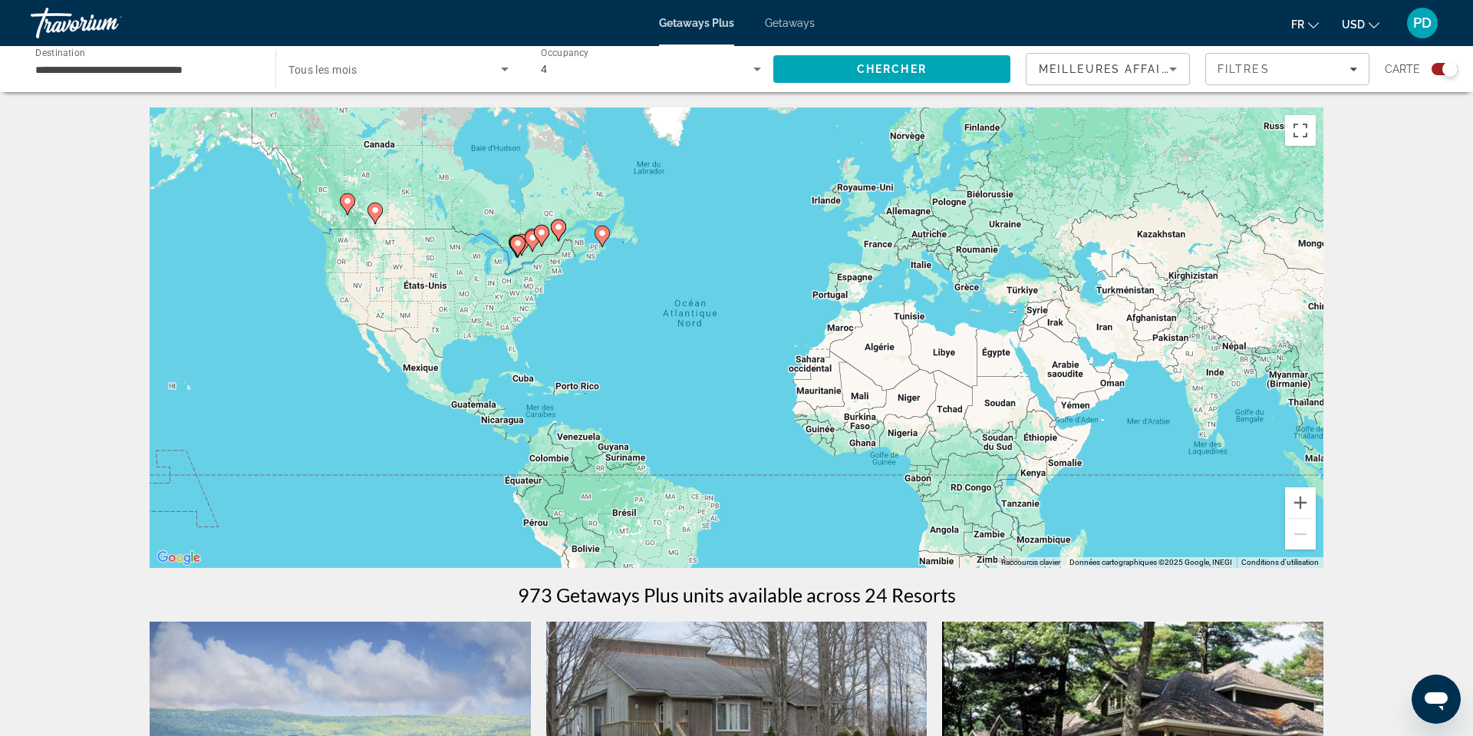
click at [360, 91] on div "Search widget" at bounding box center [397, 69] width 219 height 43
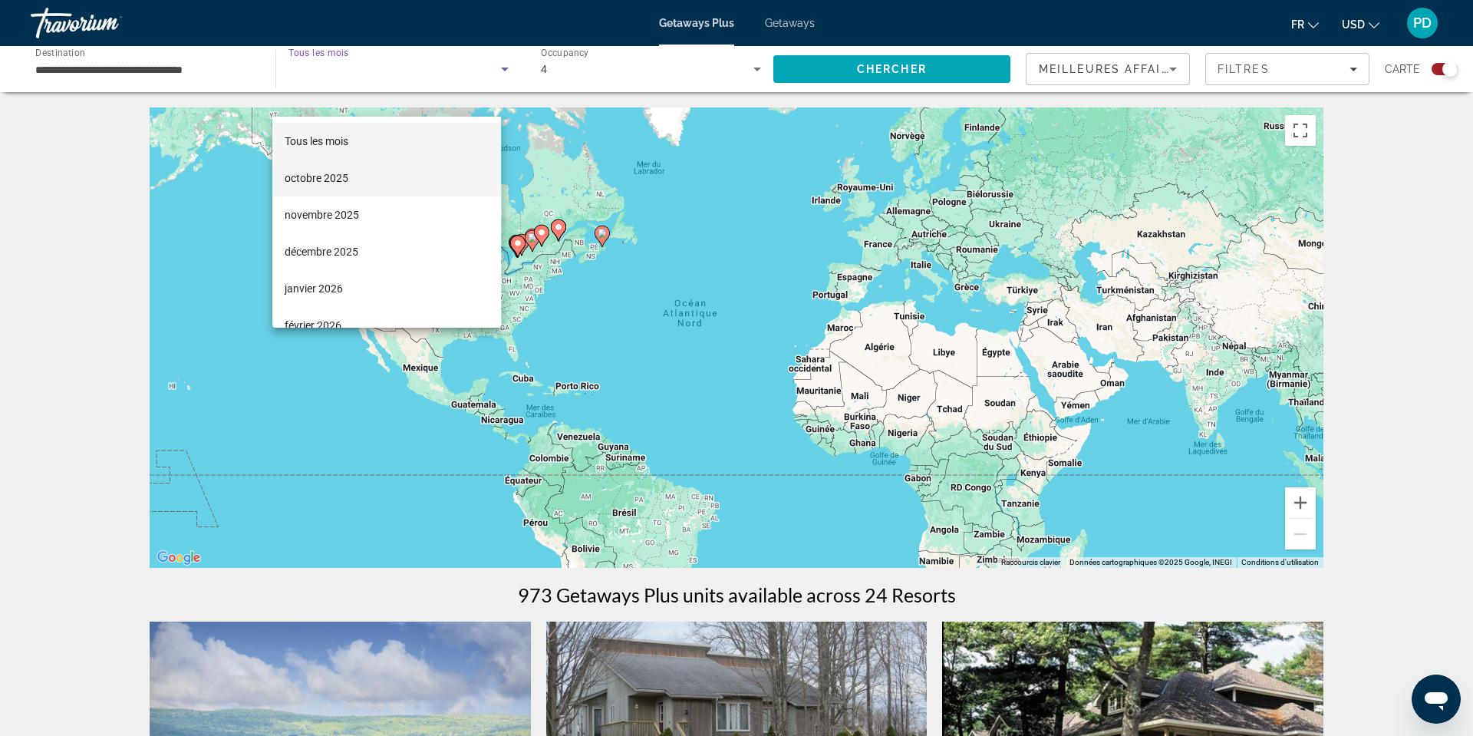
click at [355, 163] on mat-option "octobre 2025" at bounding box center [386, 178] width 229 height 37
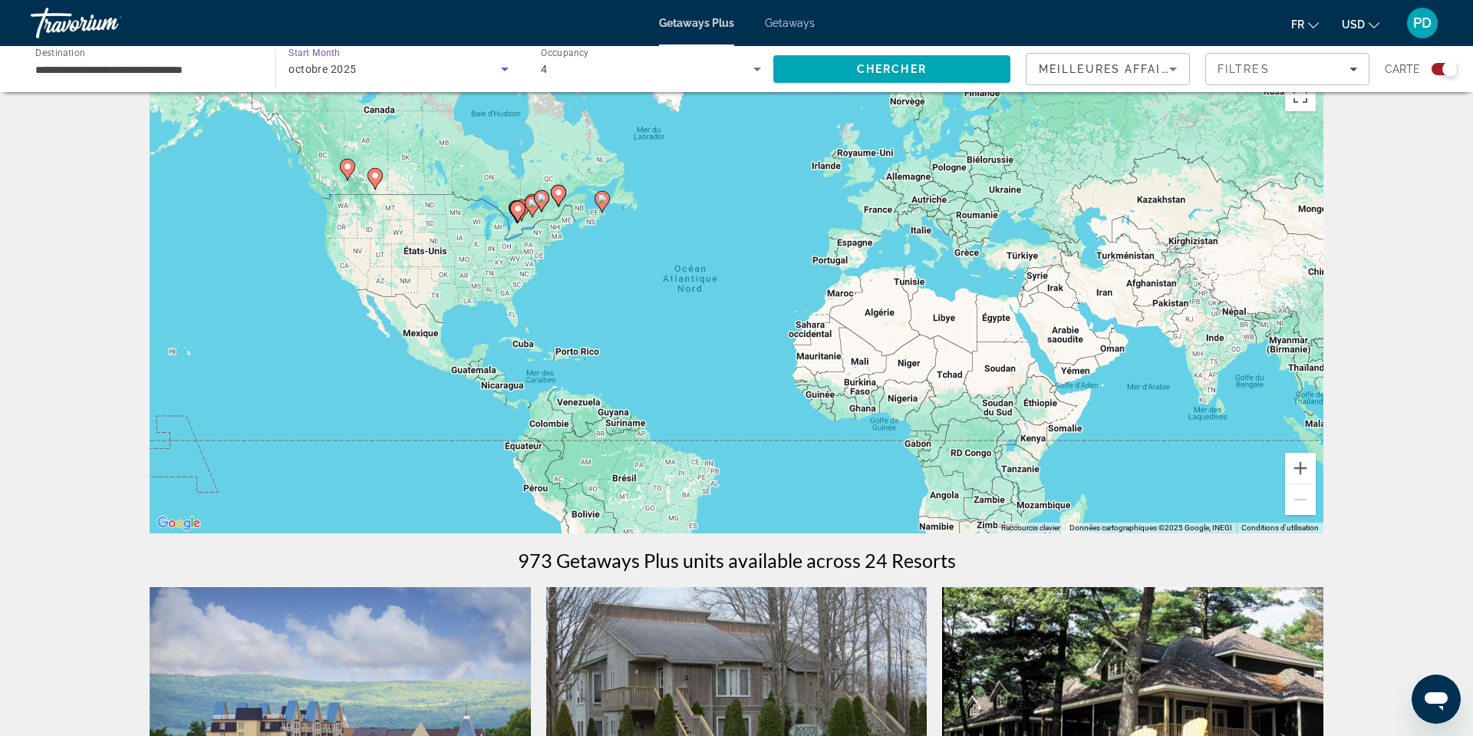
scroll to position [35, 0]
click at [356, 75] on span "octobre 2025" at bounding box center [322, 69] width 68 height 12
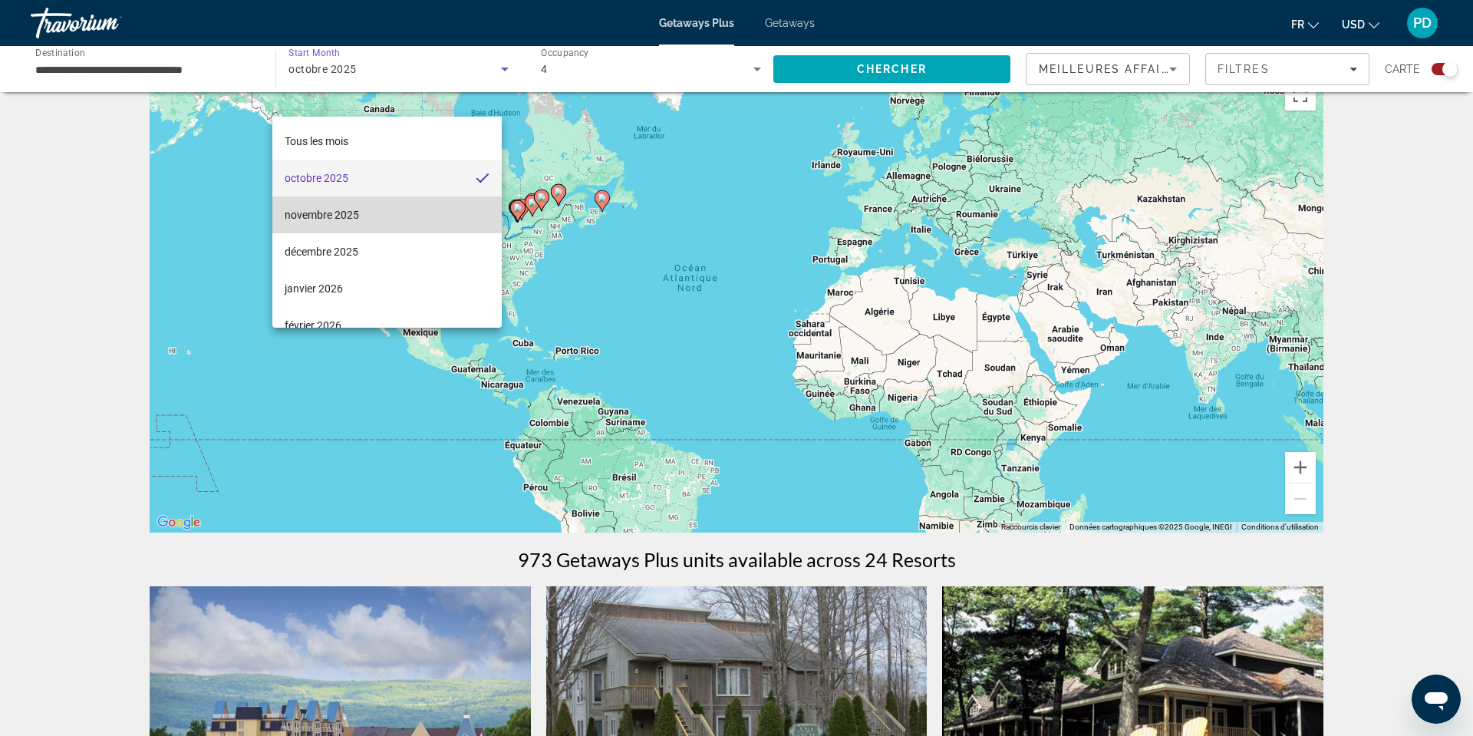
click at [343, 219] on span "novembre 2025" at bounding box center [322, 215] width 74 height 18
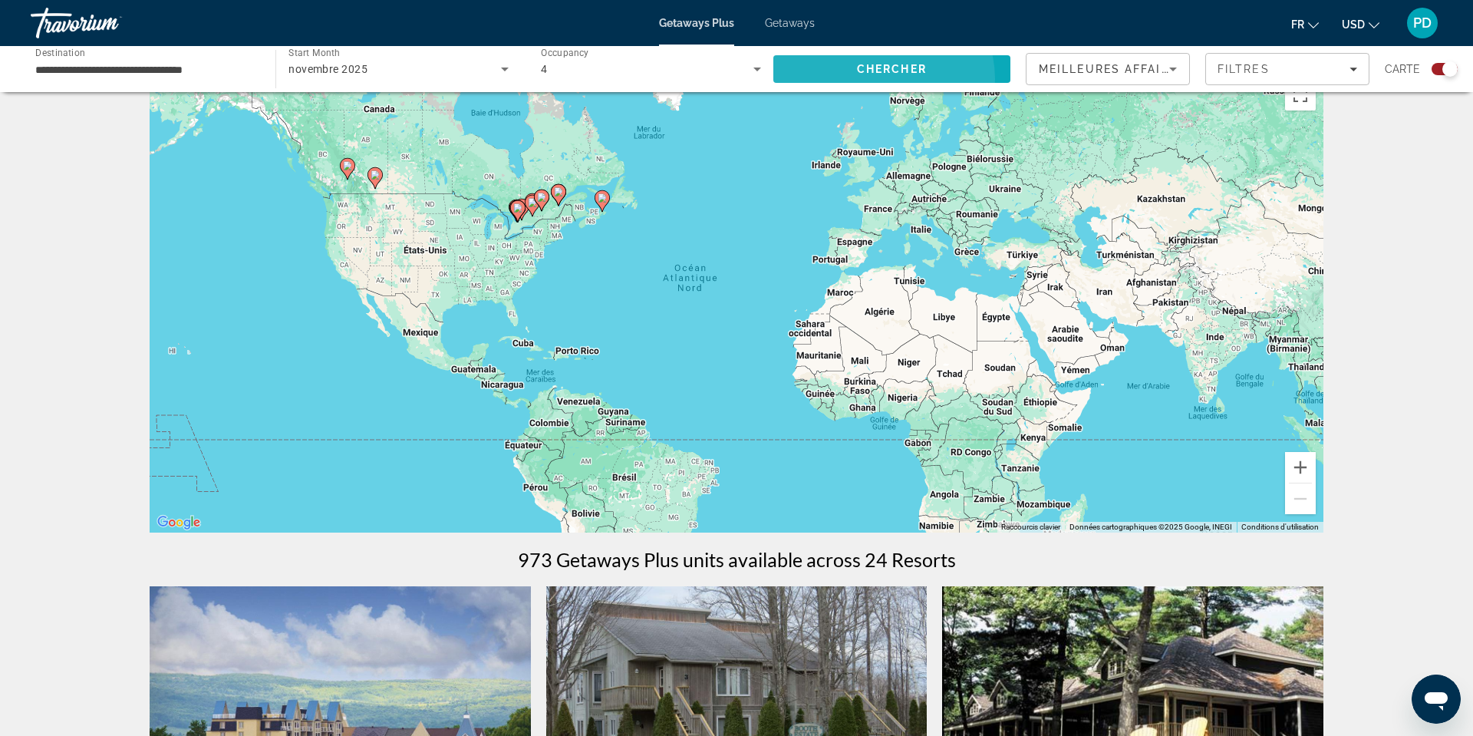
click at [857, 75] on span "Chercher" at bounding box center [892, 69] width 70 height 12
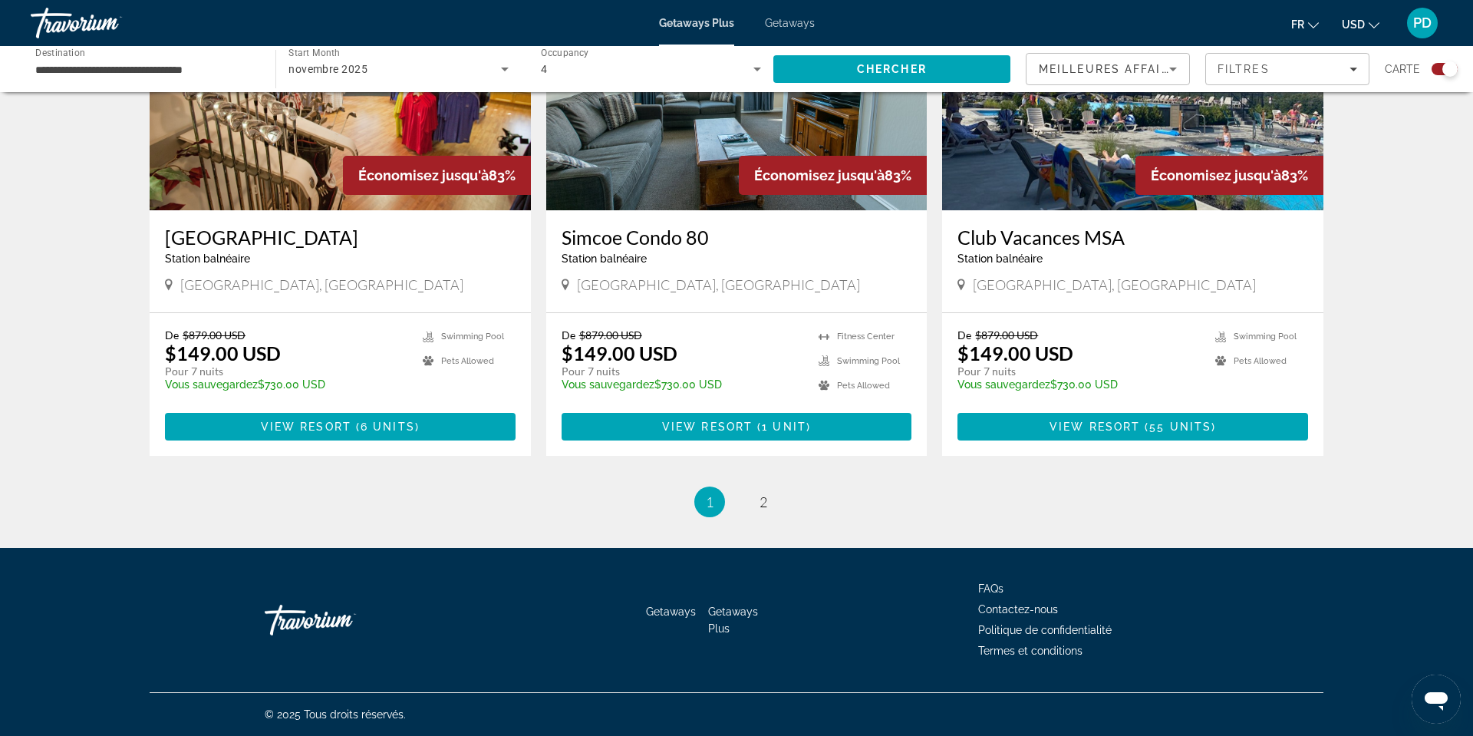
scroll to position [2456, 0]
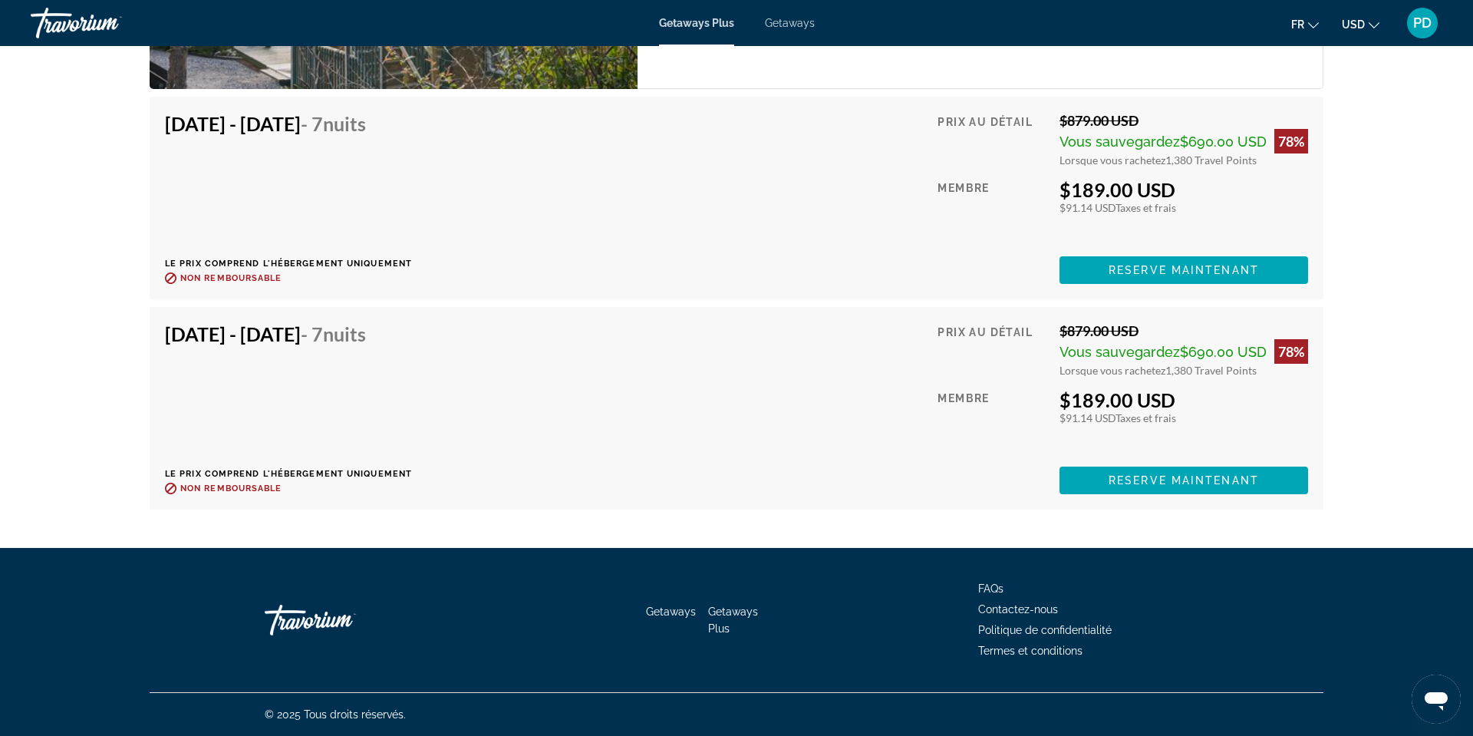
scroll to position [13420, 0]
